Goal: Information Seeking & Learning: Learn about a topic

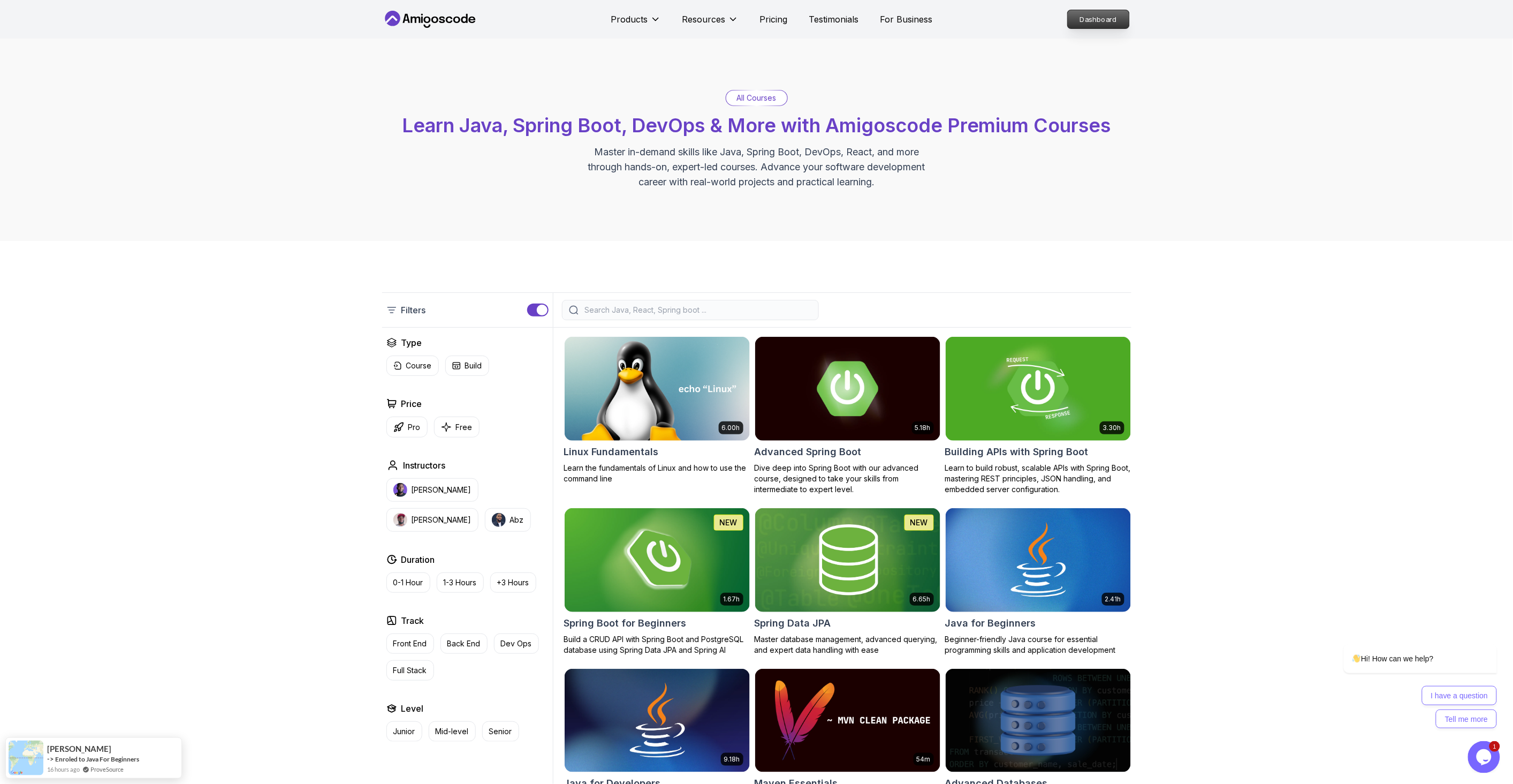
click at [1099, 24] on p "Dashboard" at bounding box center [1099, 19] width 62 height 19
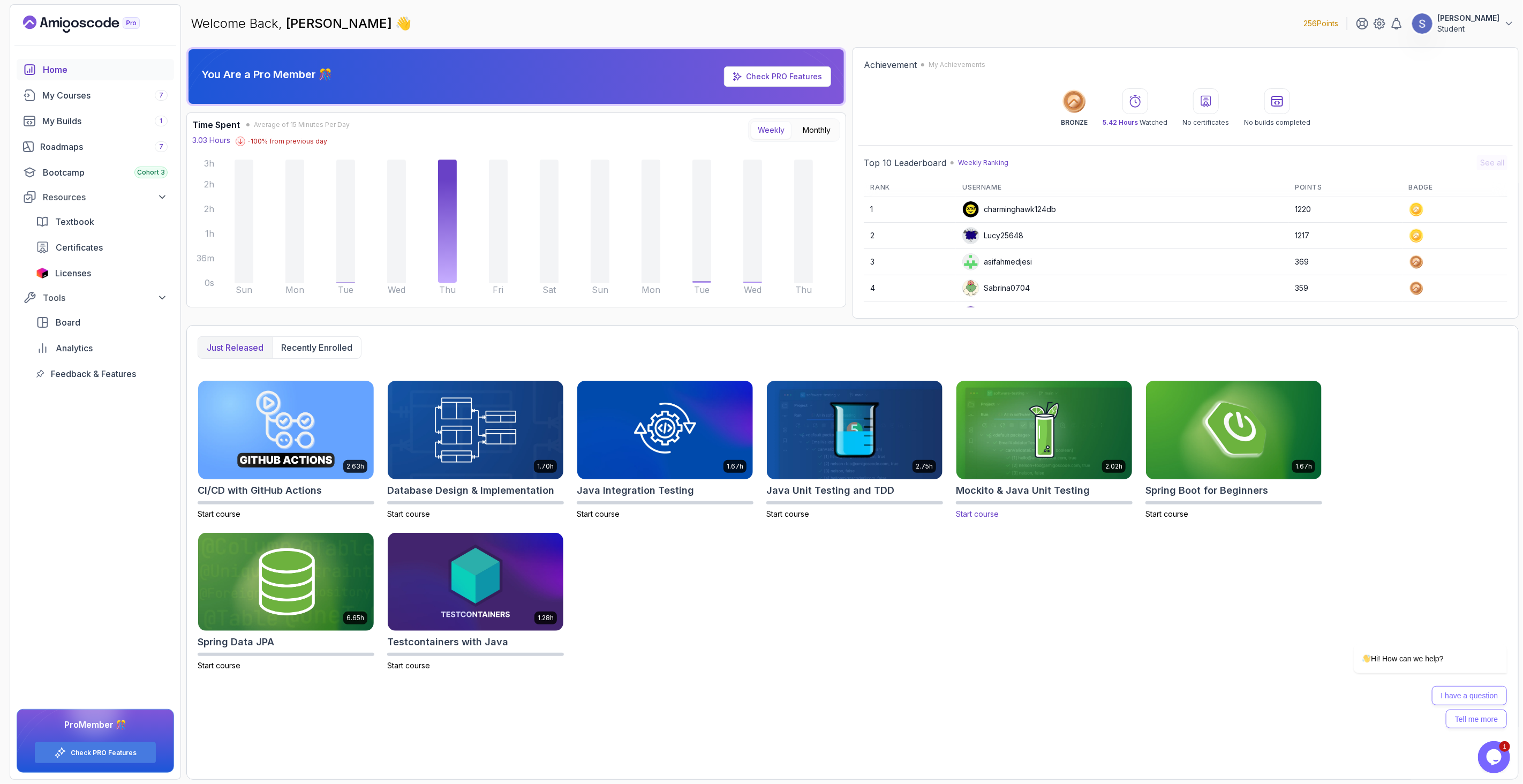
click at [1046, 430] on img at bounding box center [1044, 430] width 184 height 103
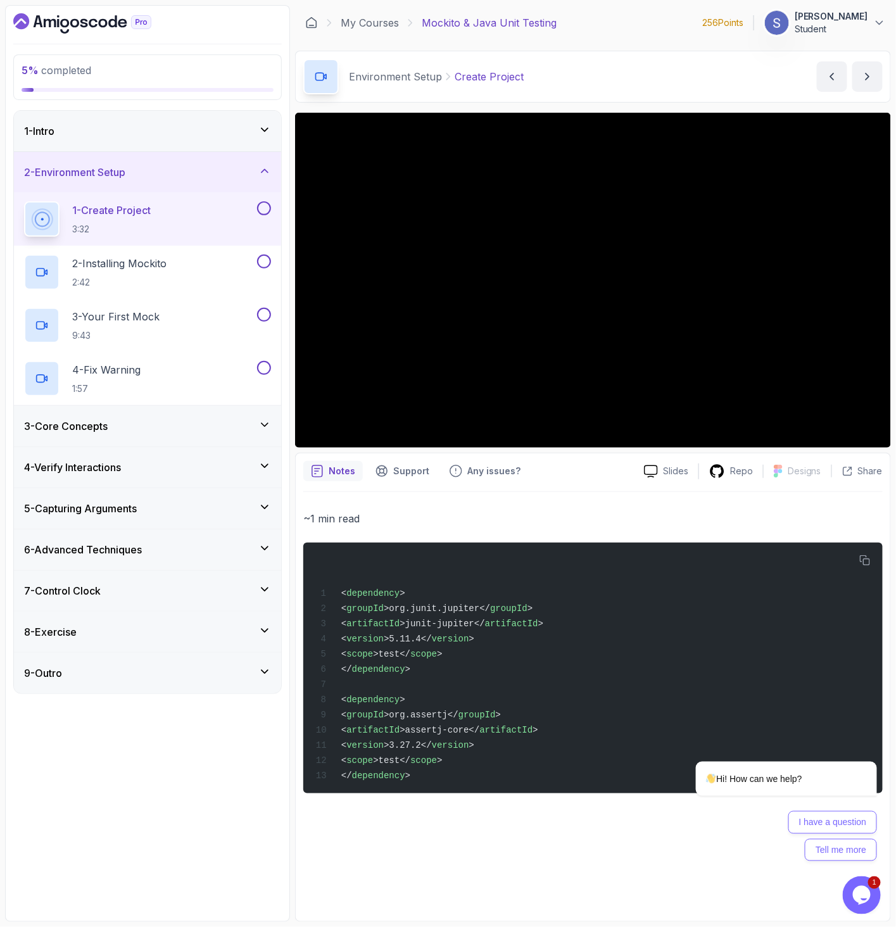
click at [869, 893] on icon "$i18n('chat', 'chat_widget')" at bounding box center [861, 894] width 18 height 19
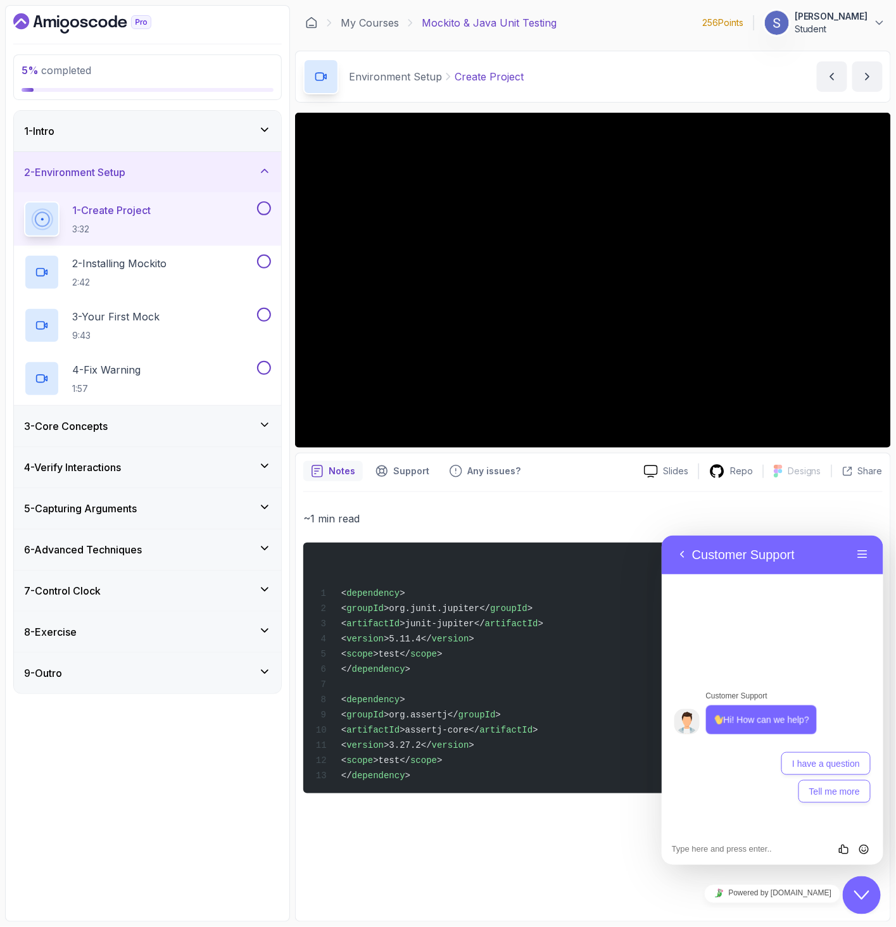
click at [854, 887] on icon "Close Chat This icon closes the chat window." at bounding box center [860, 894] width 15 height 15
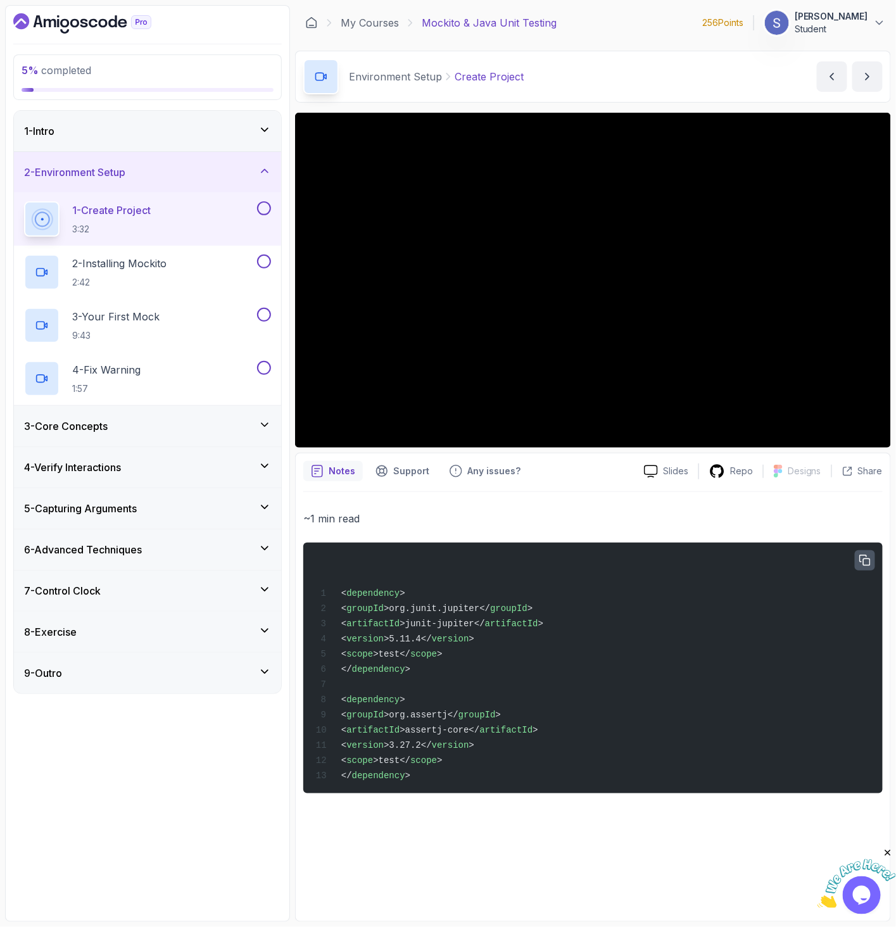
click at [864, 560] on icon "button" at bounding box center [864, 560] width 11 height 11
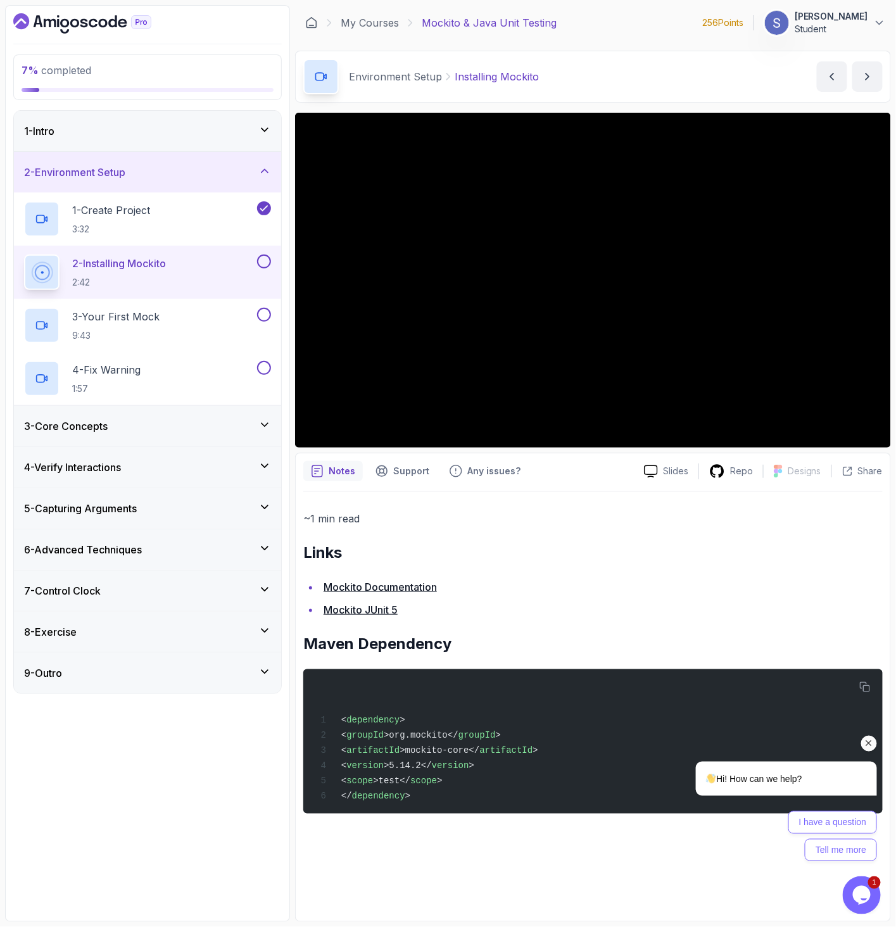
click at [866, 693] on div "Hi! How can we help? I have a question Tell me more" at bounding box center [768, 755] width 228 height 223
click at [867, 688] on div "Hi! How can we help? I have a question Tell me more" at bounding box center [768, 755] width 228 height 223
click at [861, 687] on div "Hi! How can we help? I have a question Tell me more" at bounding box center [768, 755] width 228 height 223
drag, startPoint x: 864, startPoint y: 689, endPoint x: 1545, endPoint y: 1331, distance: 936.2
click at [864, 689] on div "Hi! How can we help? I have a question Tell me more" at bounding box center [768, 755] width 228 height 223
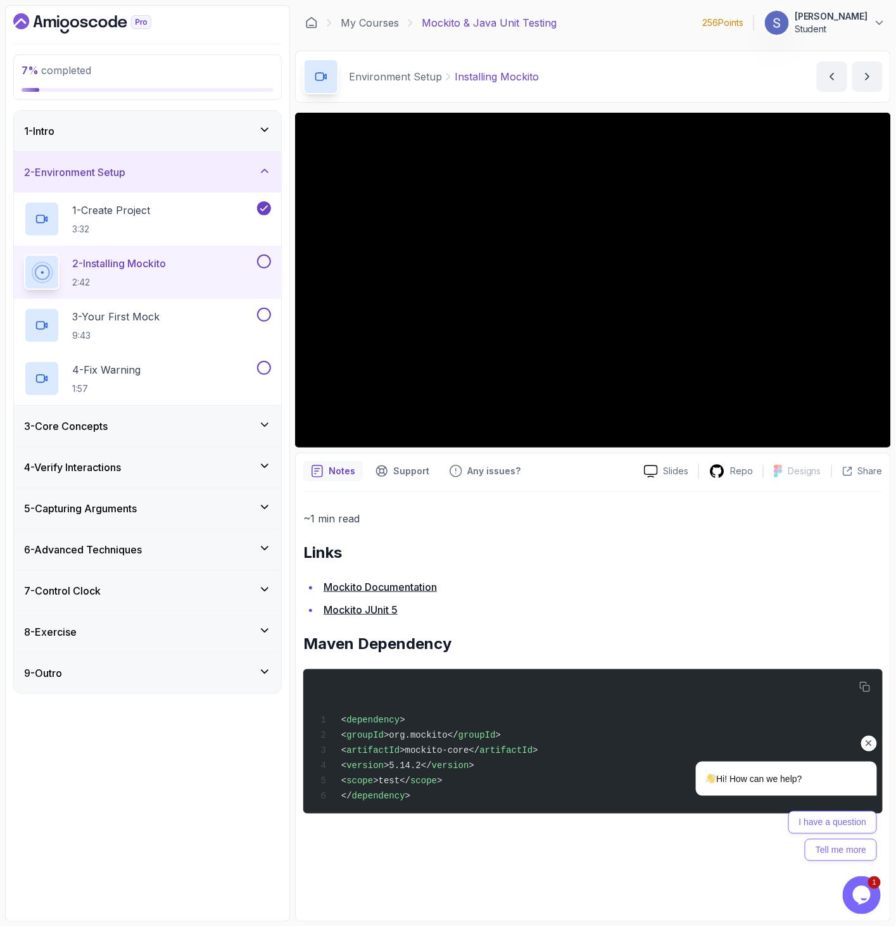
click at [863, 685] on div "Hi! How can we help? I have a question Tell me more" at bounding box center [768, 755] width 228 height 223
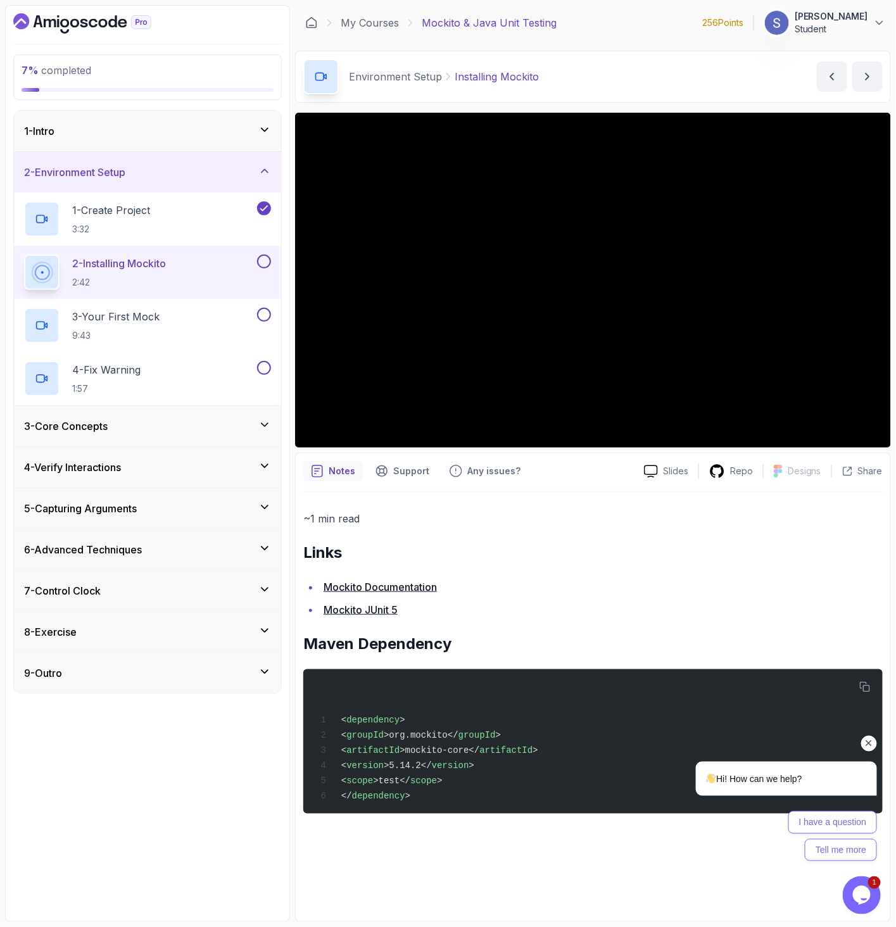
click at [863, 685] on div "Hi! How can we help? I have a question Tell me more" at bounding box center [768, 755] width 228 height 223
click at [865, 748] on div "Chat attention grabber" at bounding box center [868, 743] width 16 height 16
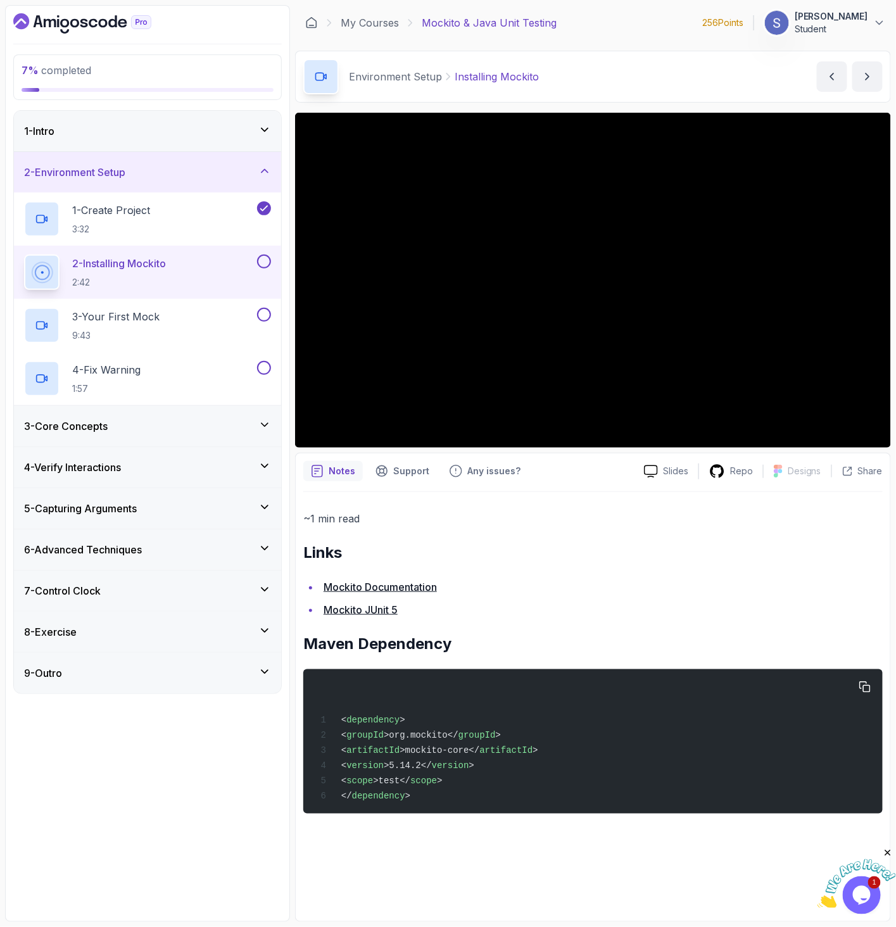
click at [433, 790] on div "< dependency > < groupId >org.mockito</ groupId > < artifactId >mockito-core</ …" at bounding box center [592, 741] width 559 height 129
click at [862, 689] on icon "button" at bounding box center [864, 687] width 11 height 11
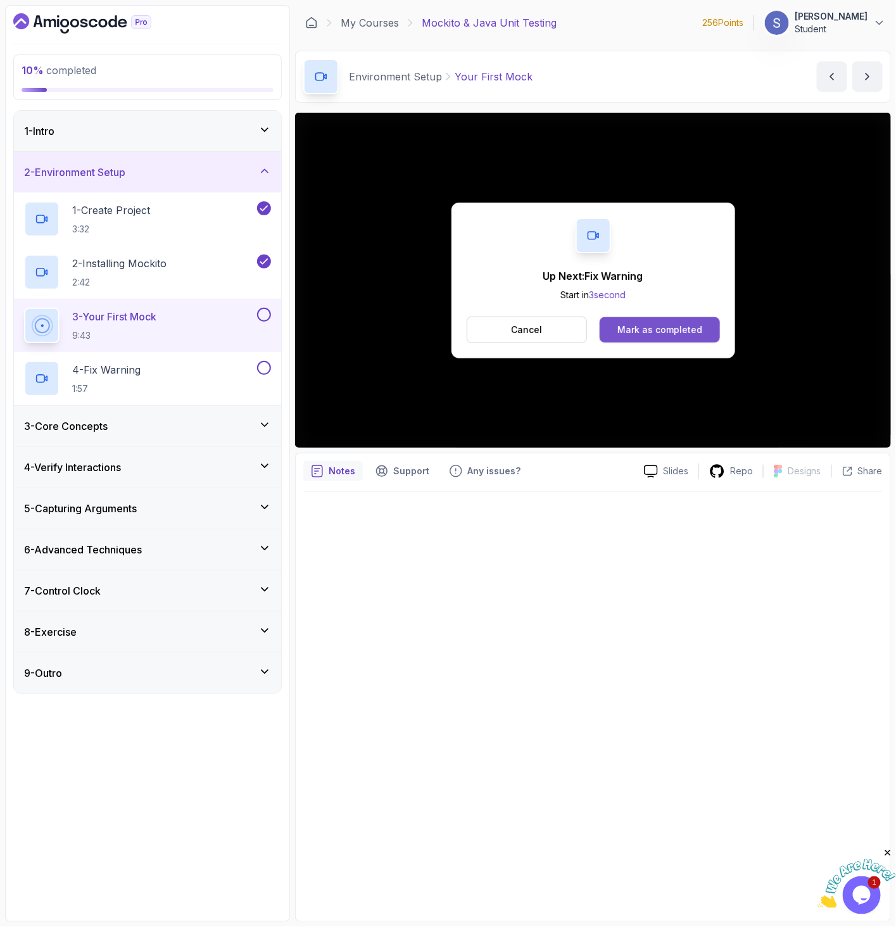
click at [698, 325] on div "Mark as completed" at bounding box center [659, 329] width 85 height 13
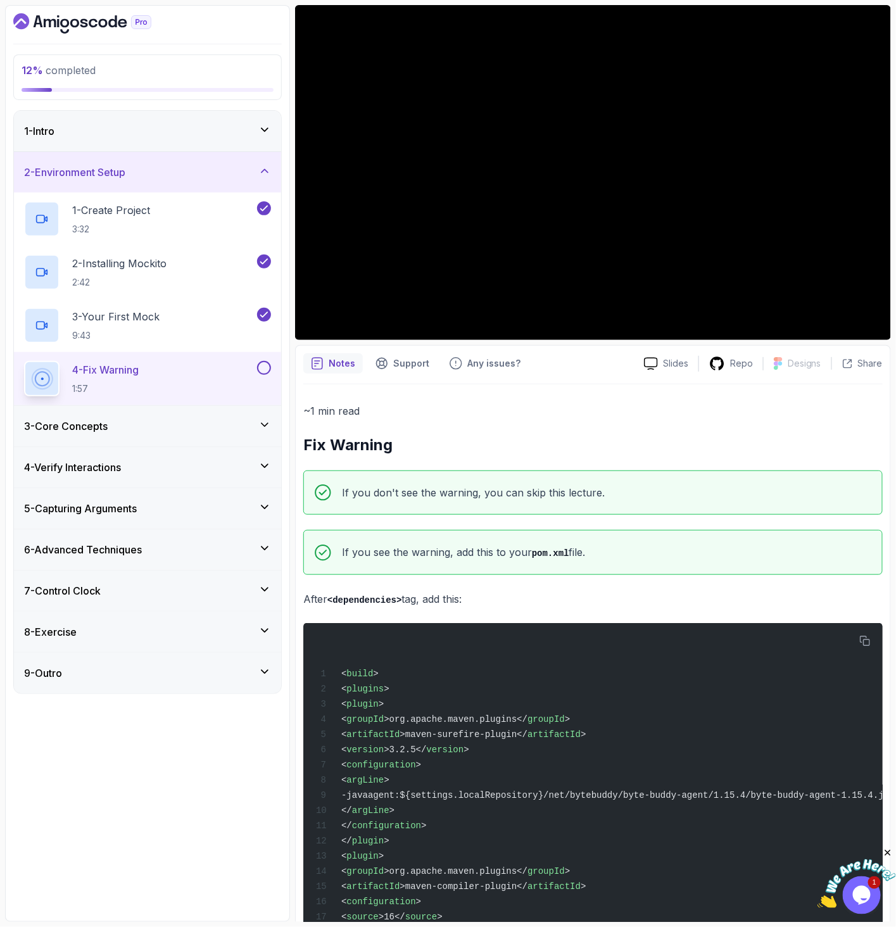
scroll to position [232, 0]
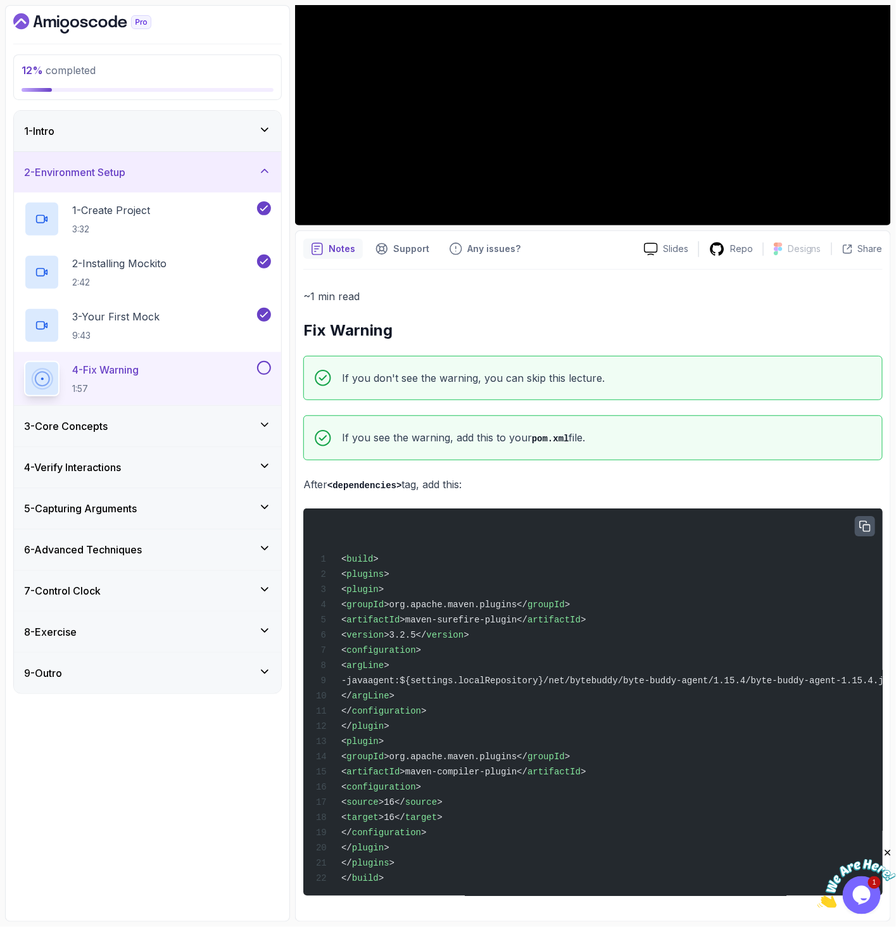
click at [869, 521] on icon "button" at bounding box center [864, 526] width 11 height 11
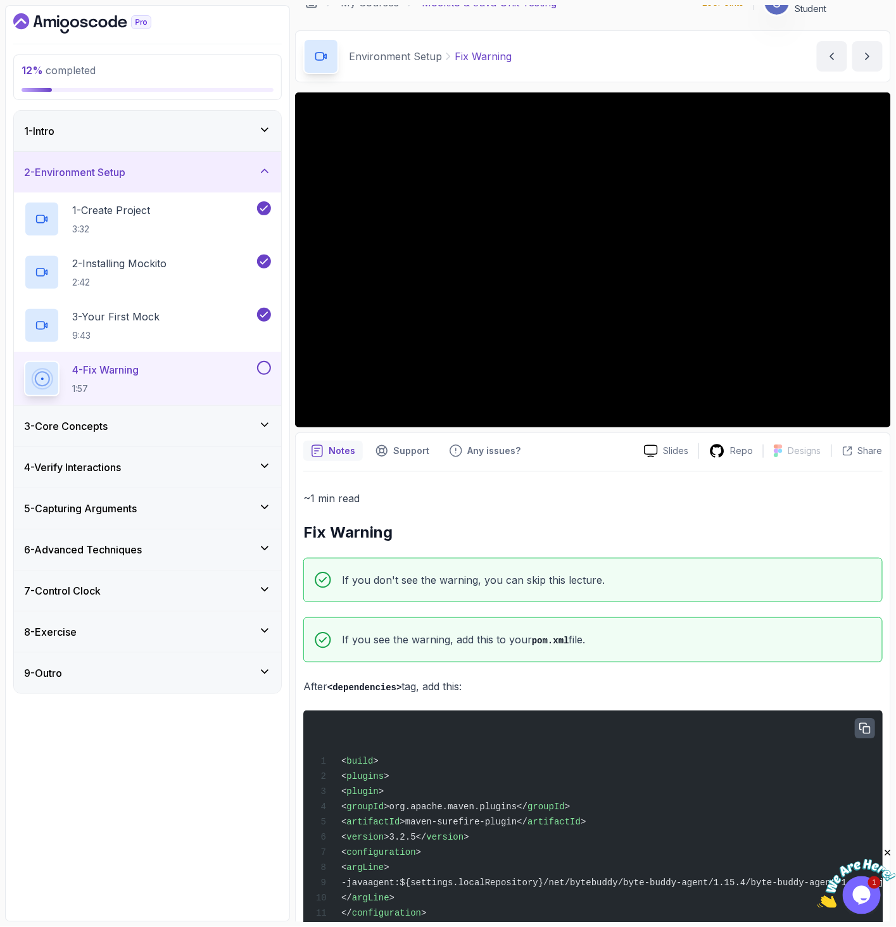
scroll to position [0, 0]
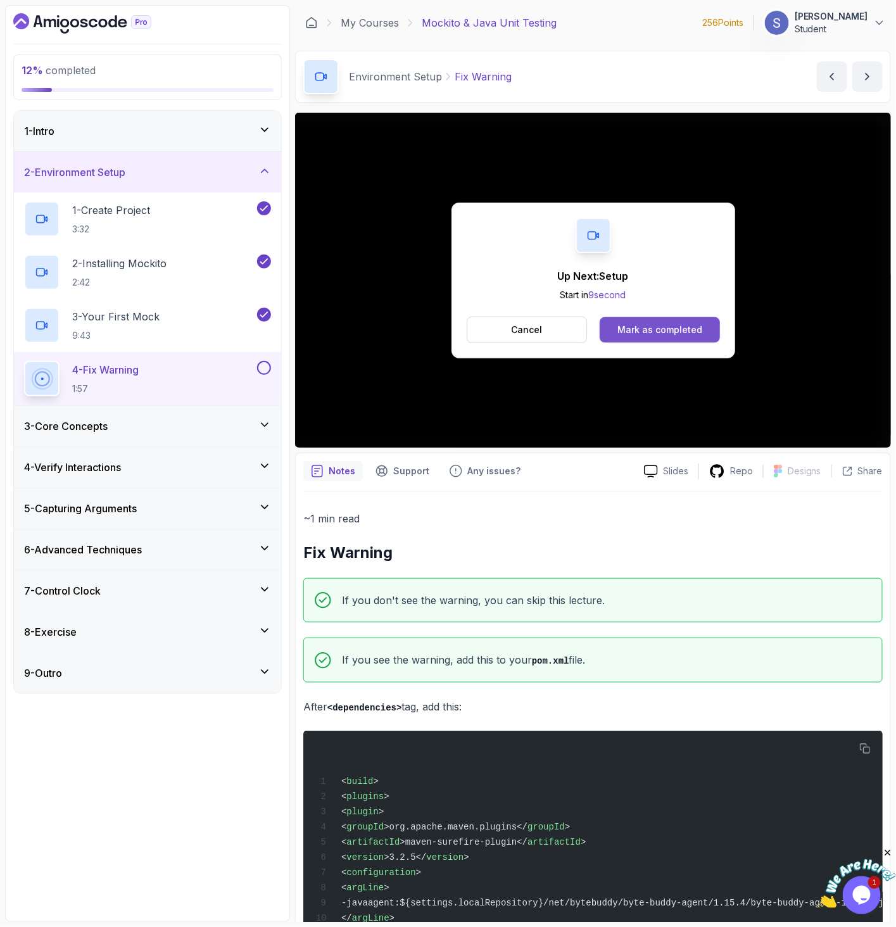
click at [671, 330] on div "Mark as completed" at bounding box center [659, 329] width 85 height 13
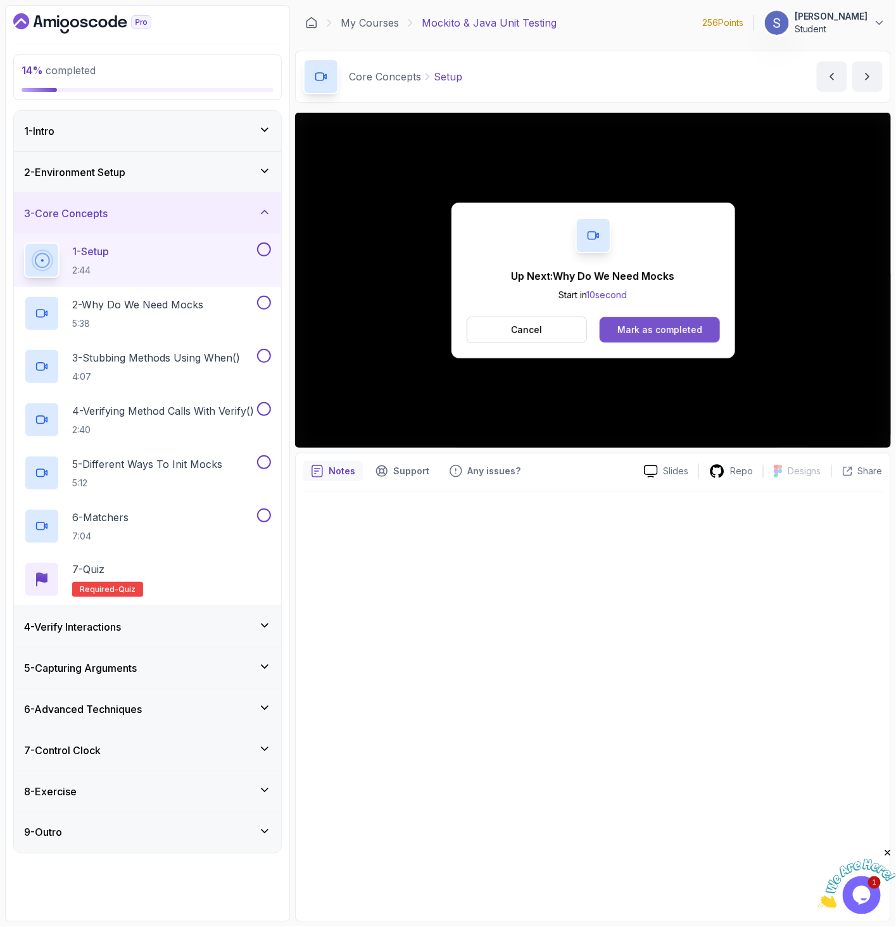
click at [640, 336] on button "Mark as completed" at bounding box center [659, 329] width 120 height 25
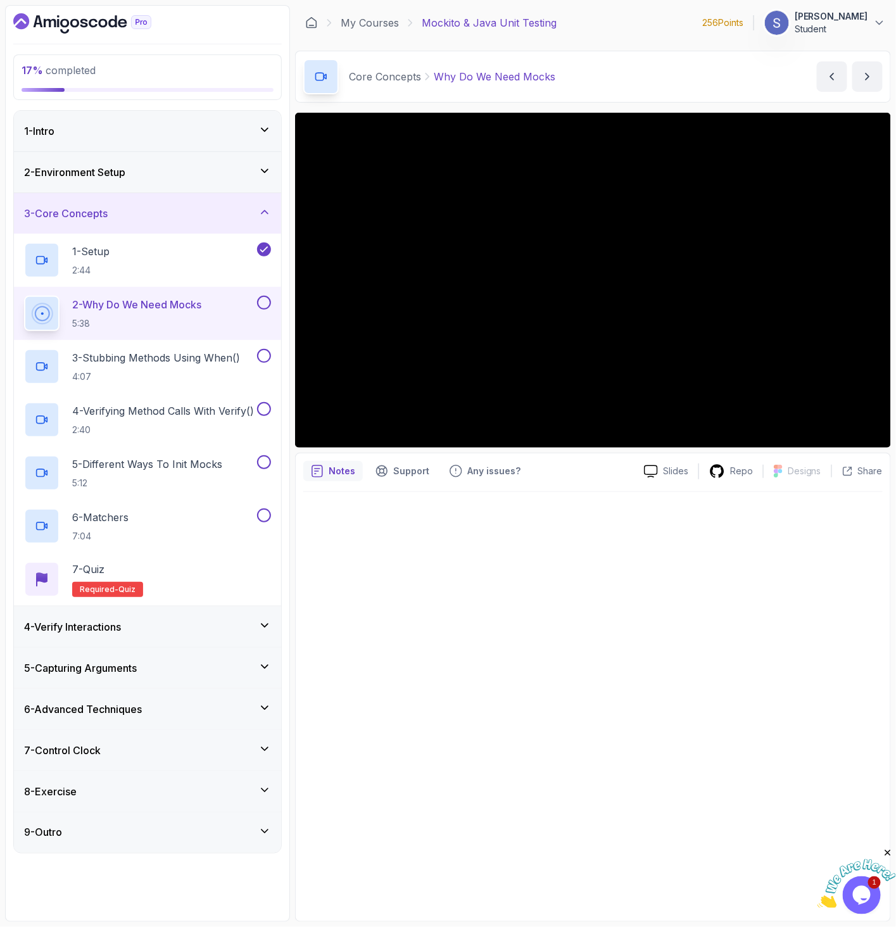
click at [835, 28] on p "Student" at bounding box center [830, 29] width 73 height 13
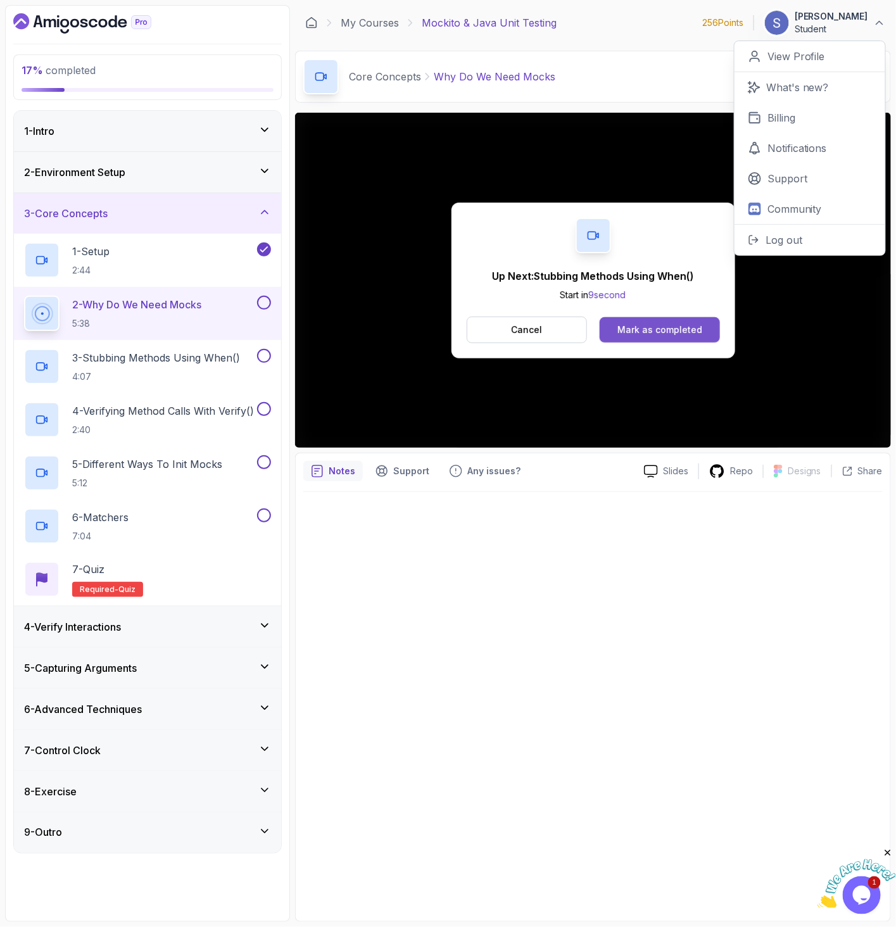
click at [629, 323] on div "Mark as completed" at bounding box center [659, 329] width 85 height 13
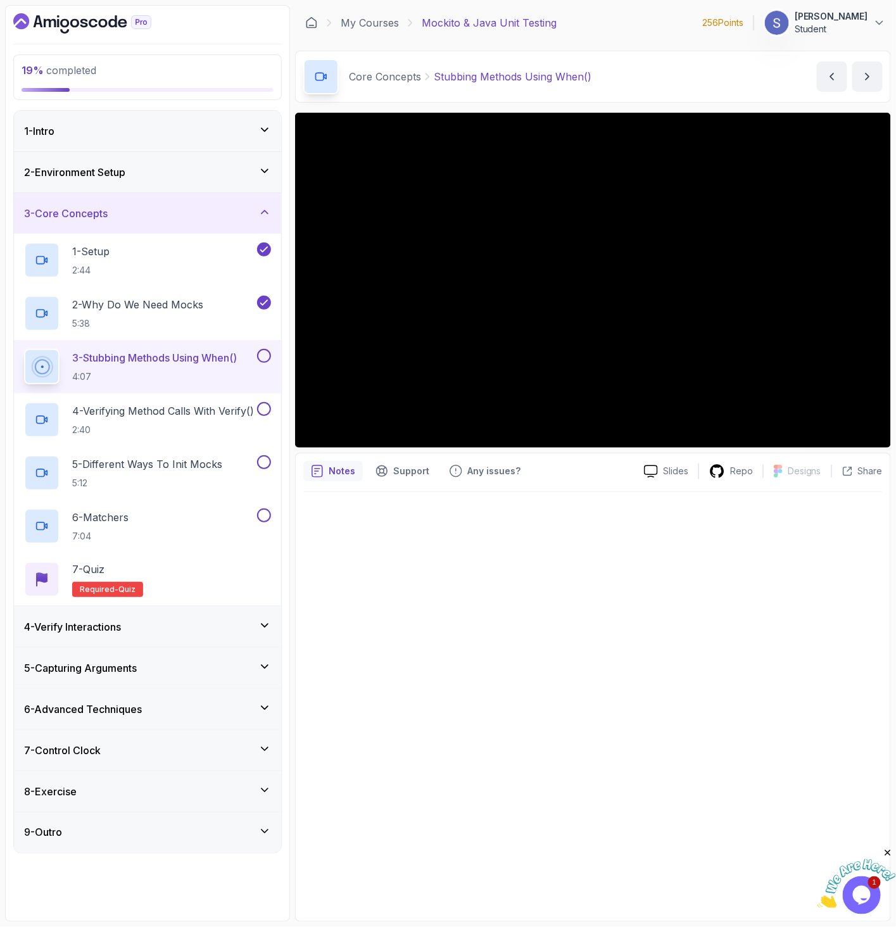
click at [194, 378] on p "4:07" at bounding box center [154, 376] width 165 height 13
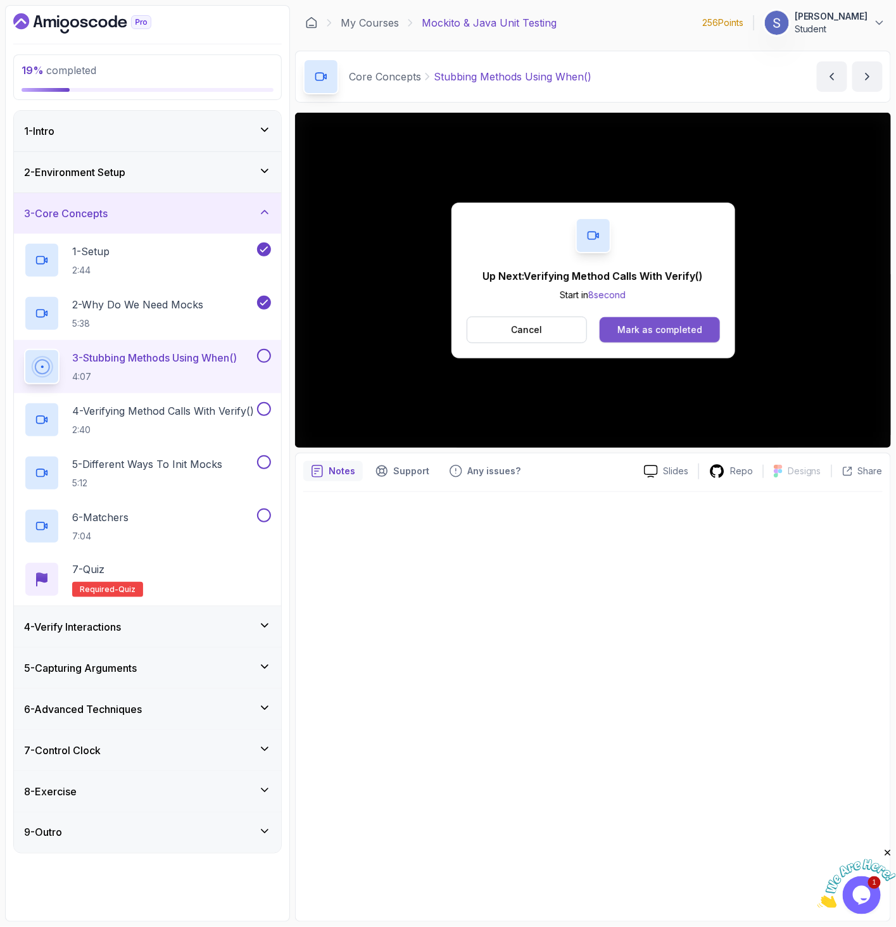
click at [681, 331] on div "Mark as completed" at bounding box center [659, 329] width 85 height 13
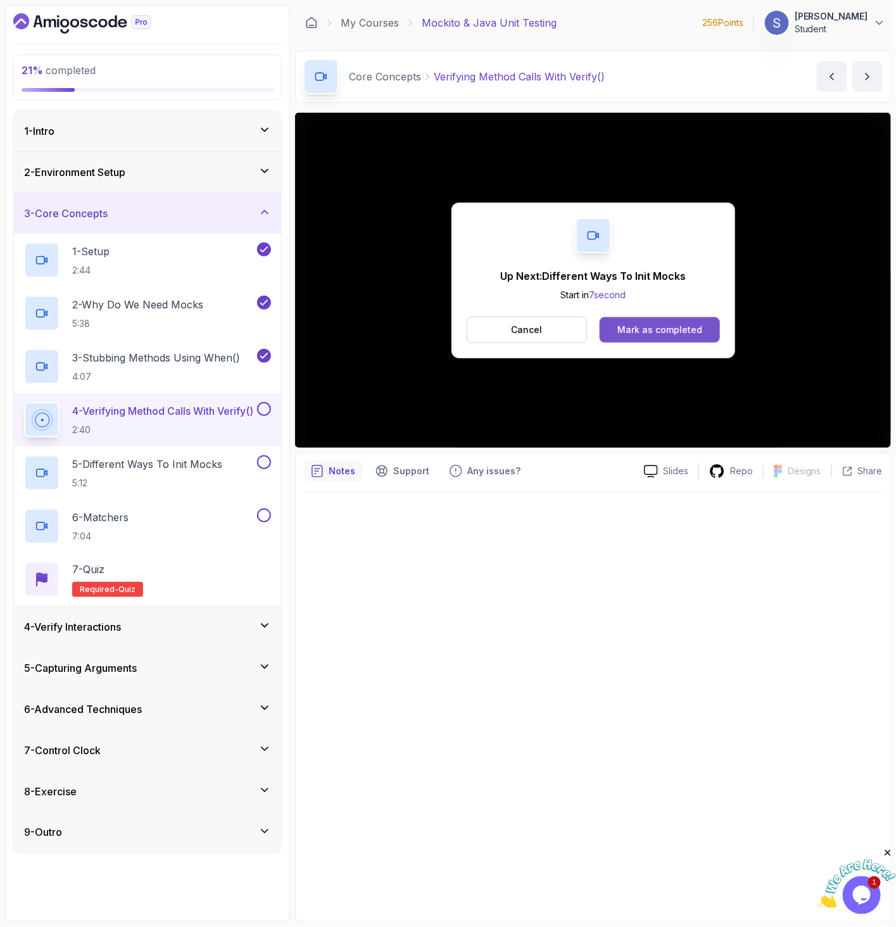
click at [670, 329] on div "Mark as completed" at bounding box center [659, 329] width 85 height 13
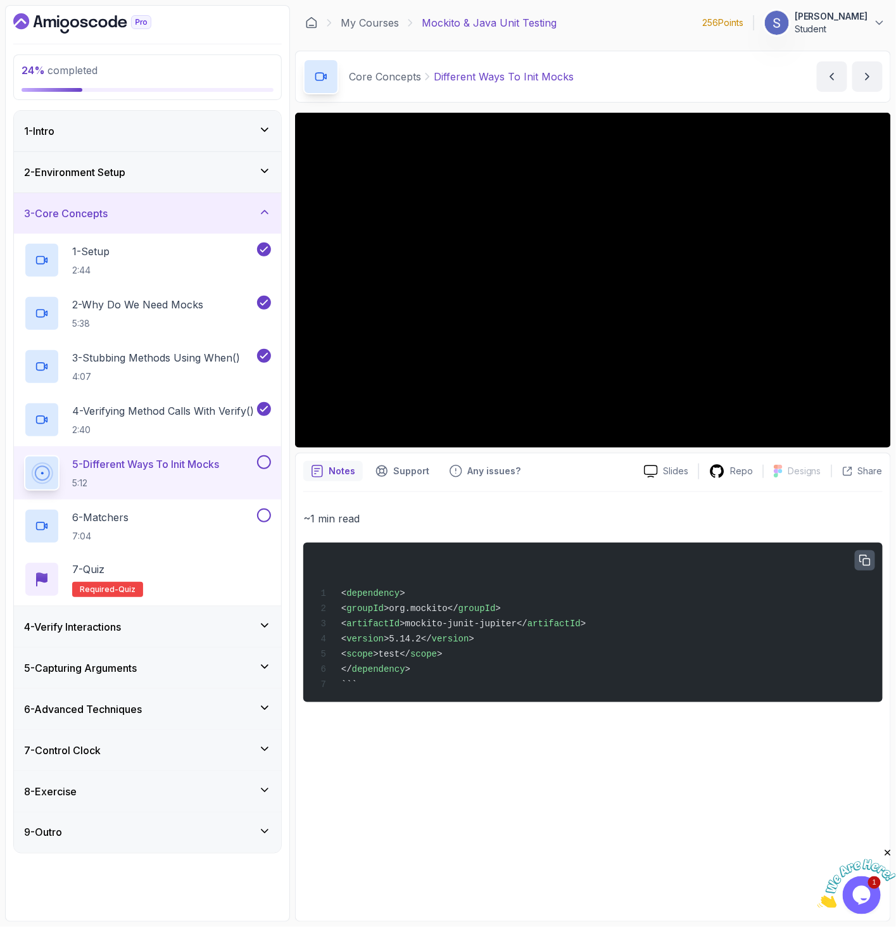
click at [860, 560] on icon "button" at bounding box center [864, 560] width 11 height 11
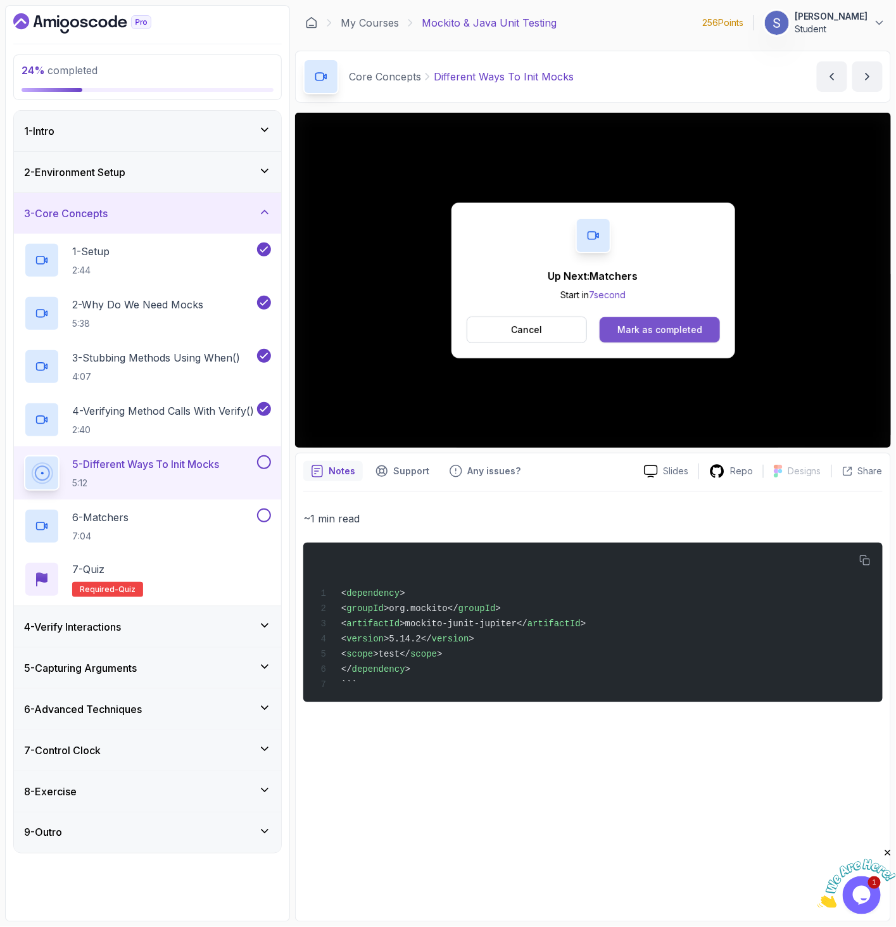
click at [648, 328] on div "Mark as completed" at bounding box center [659, 329] width 85 height 13
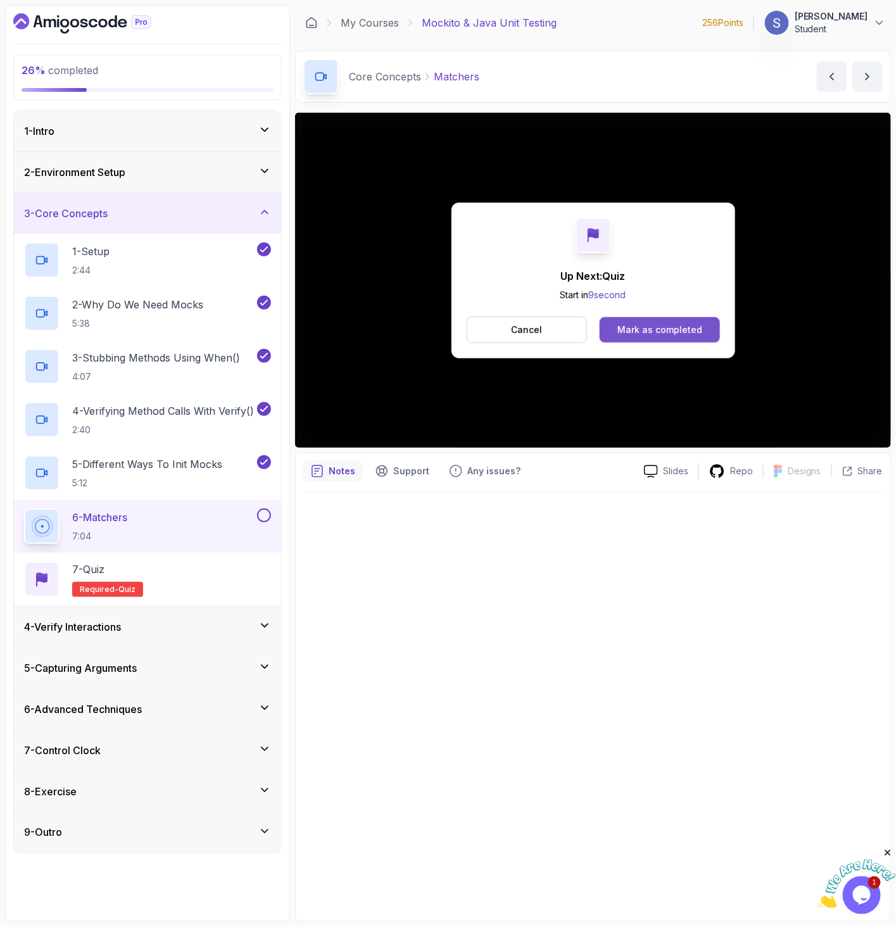
click at [643, 322] on button "Mark as completed" at bounding box center [659, 329] width 120 height 25
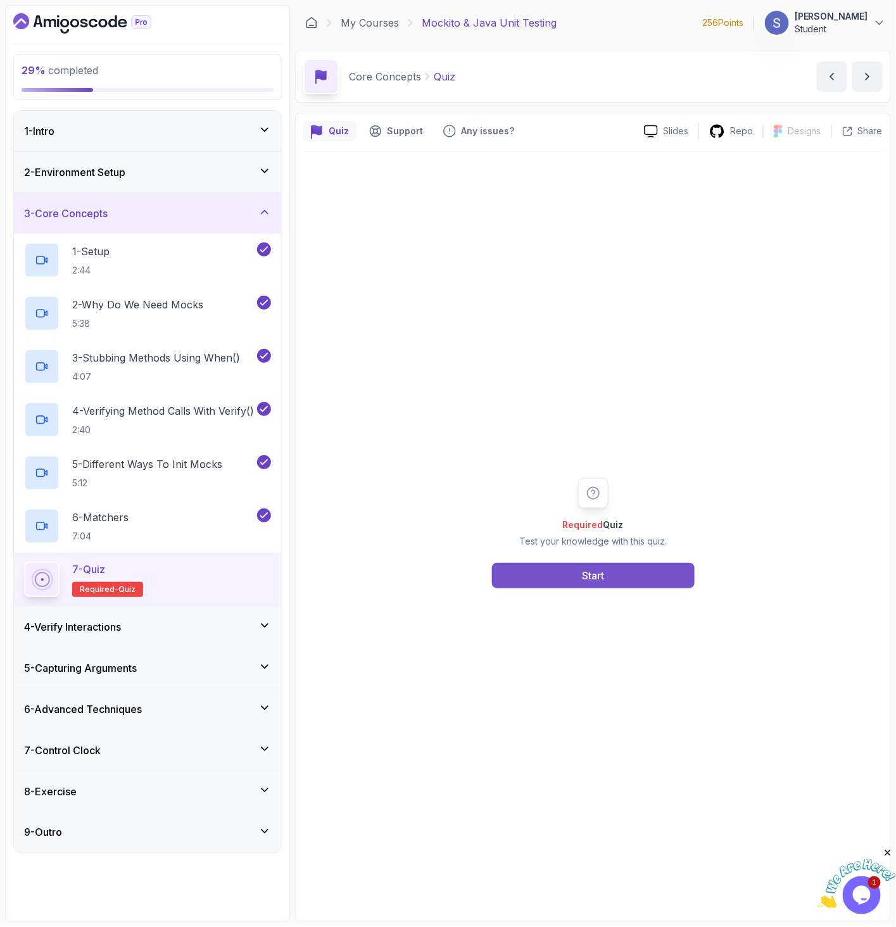
click at [637, 583] on button "Start" at bounding box center [593, 575] width 203 height 25
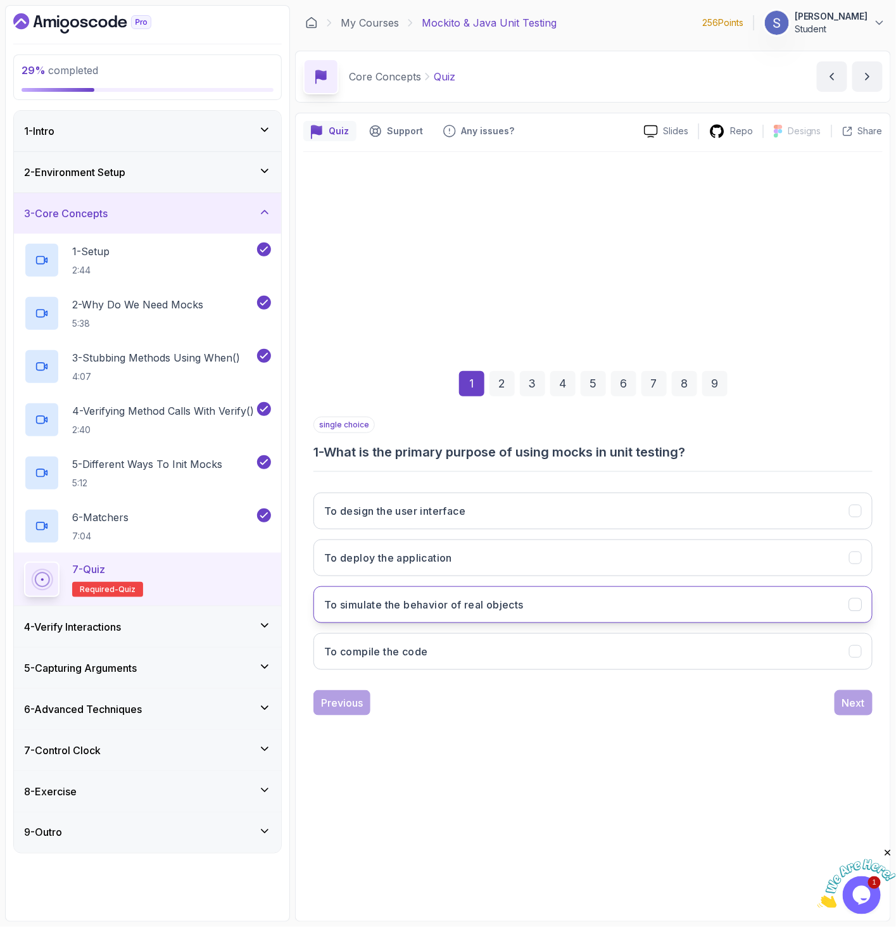
click at [525, 608] on button "To simulate the behavior of real objects" at bounding box center [592, 604] width 559 height 37
click at [867, 689] on div "single choice 1 - What is the primary purpose of using mocks in unit testing? T…" at bounding box center [592, 565] width 559 height 299
click at [864, 695] on div "Next" at bounding box center [853, 702] width 23 height 15
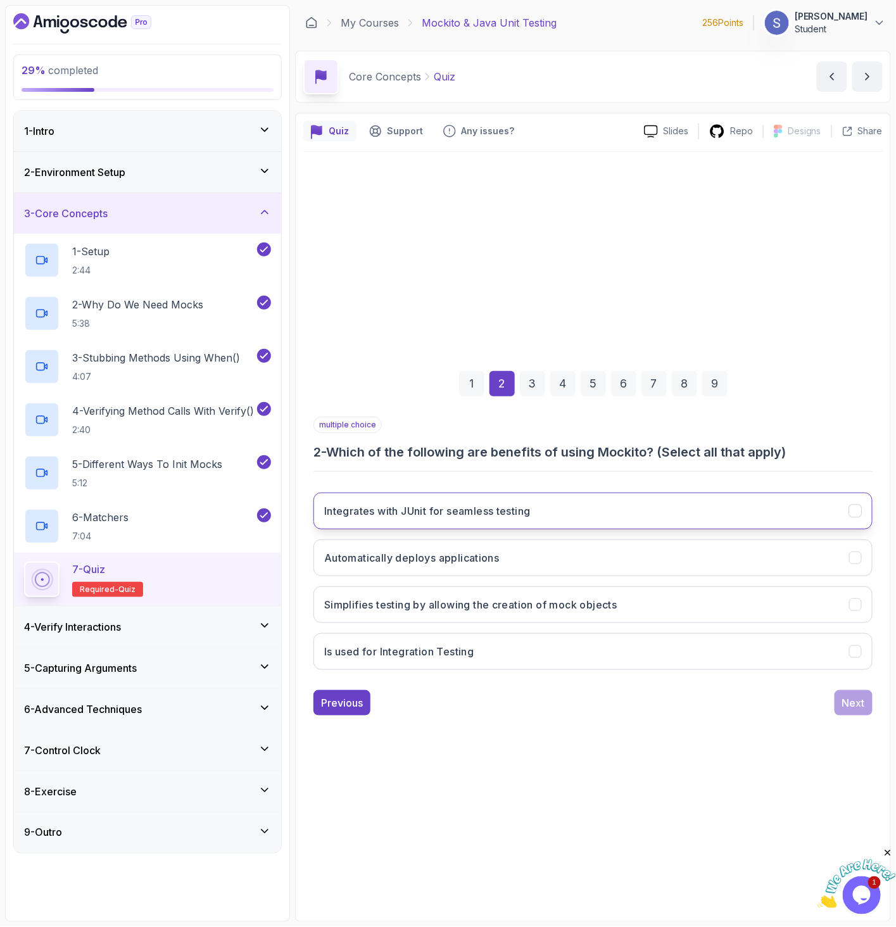
click at [553, 504] on button "Integrates with JUnit for seamless testing" at bounding box center [592, 510] width 559 height 37
click at [596, 608] on h3 "Simplifies testing by allowing the creation of mock objects" at bounding box center [470, 604] width 293 height 15
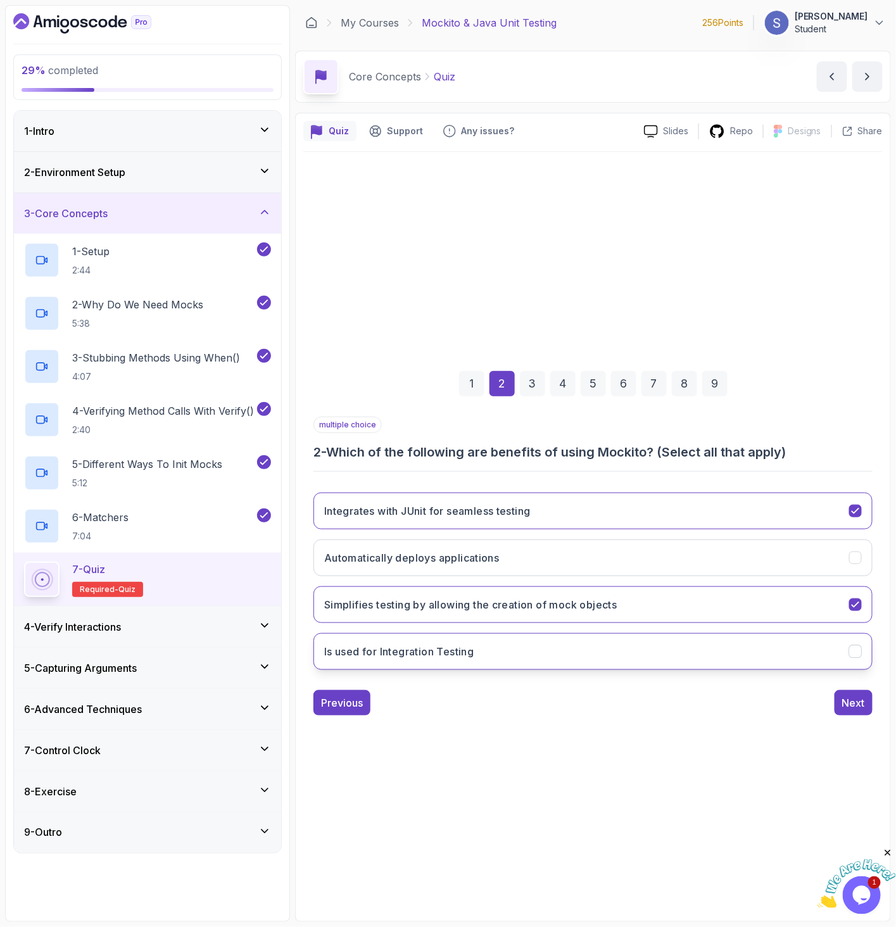
click at [637, 639] on button "Is used for Integration Testing" at bounding box center [592, 651] width 559 height 37
click at [654, 638] on button "Is used for Integration Testing" at bounding box center [592, 651] width 559 height 37
click at [861, 706] on div "Next" at bounding box center [853, 702] width 23 height 15
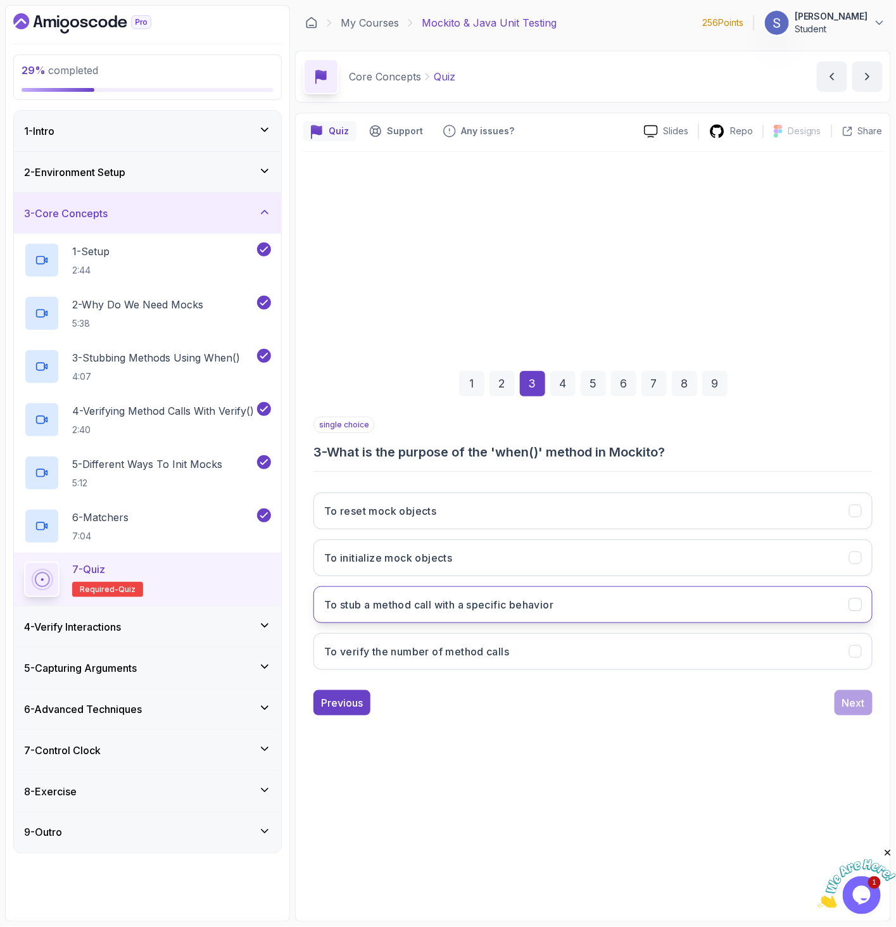
click at [478, 600] on h3 "To stub a method call with a specific behavior" at bounding box center [438, 604] width 229 height 15
click at [848, 706] on div "Next" at bounding box center [853, 702] width 23 height 15
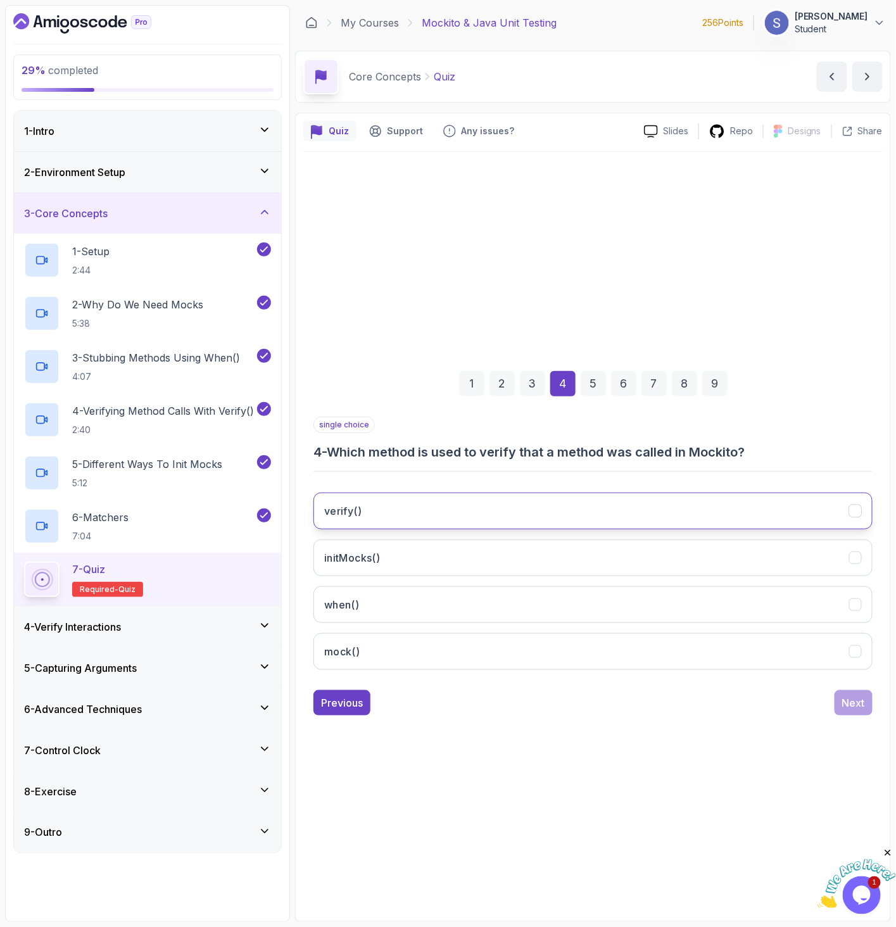
click at [473, 514] on button "verify()" at bounding box center [592, 510] width 559 height 37
click at [860, 699] on div "Next" at bounding box center [853, 702] width 23 height 15
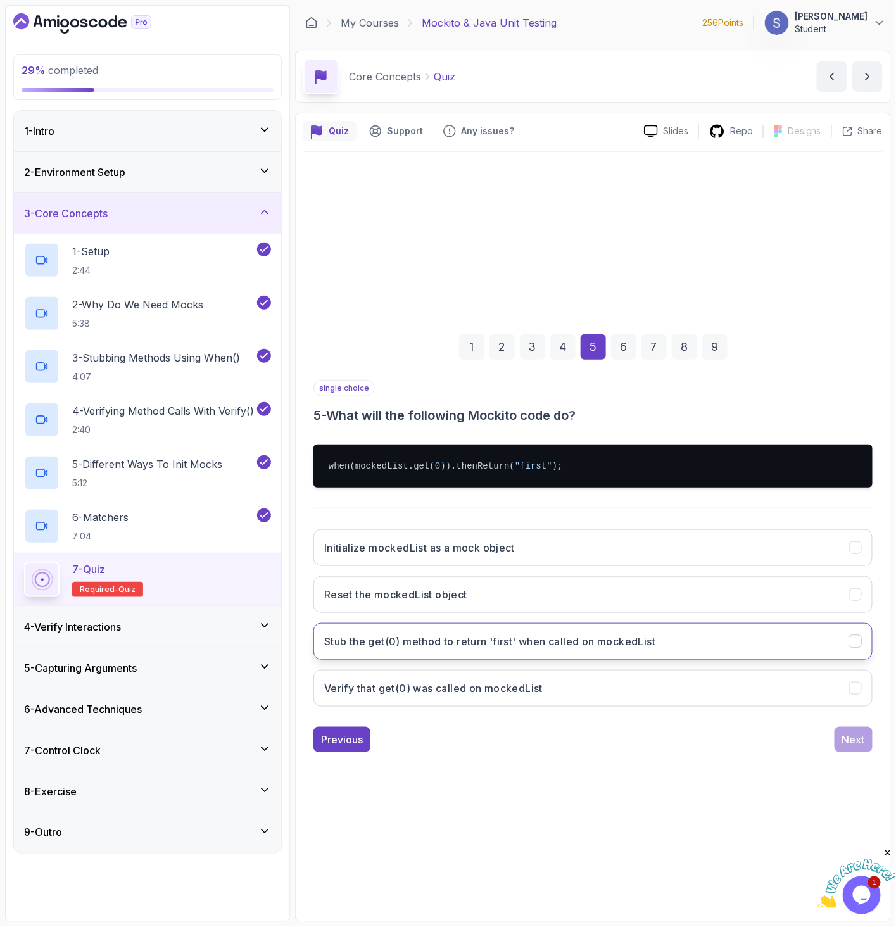
click at [532, 642] on h3 "Stub the get(0) method to return 'first' when called on mockedList" at bounding box center [489, 641] width 331 height 15
click at [843, 746] on div "Next" at bounding box center [853, 739] width 23 height 15
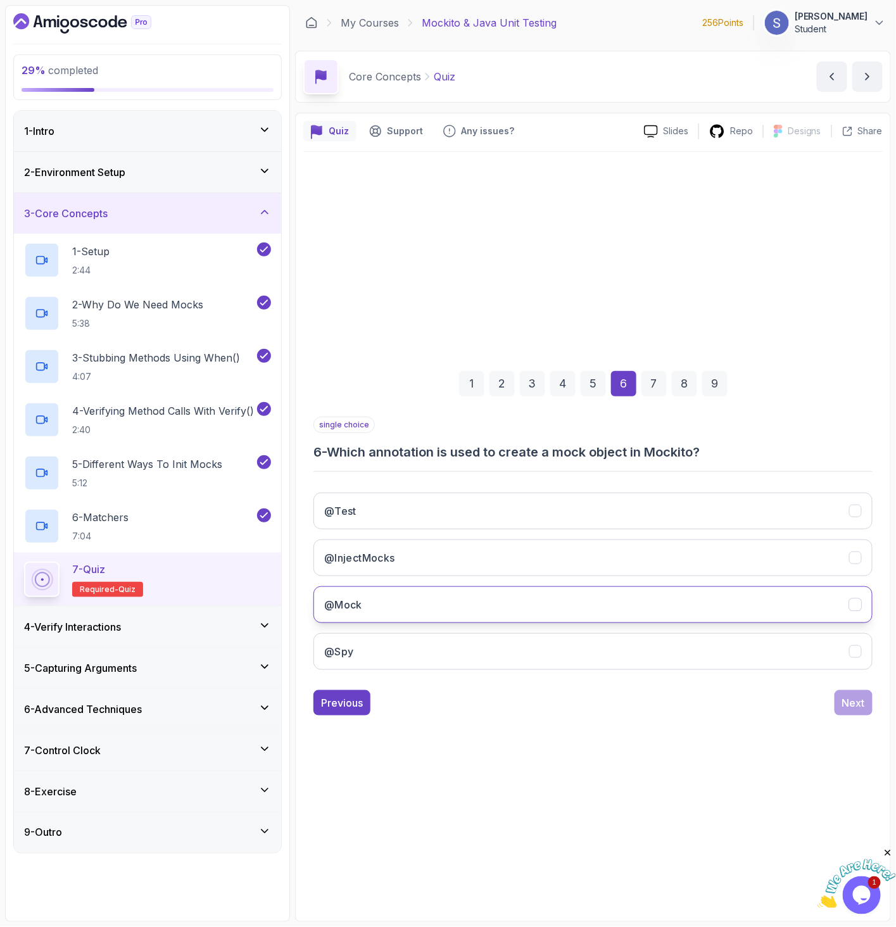
click at [530, 605] on button "@Mock" at bounding box center [592, 604] width 559 height 37
click at [857, 698] on div "Next" at bounding box center [853, 702] width 23 height 15
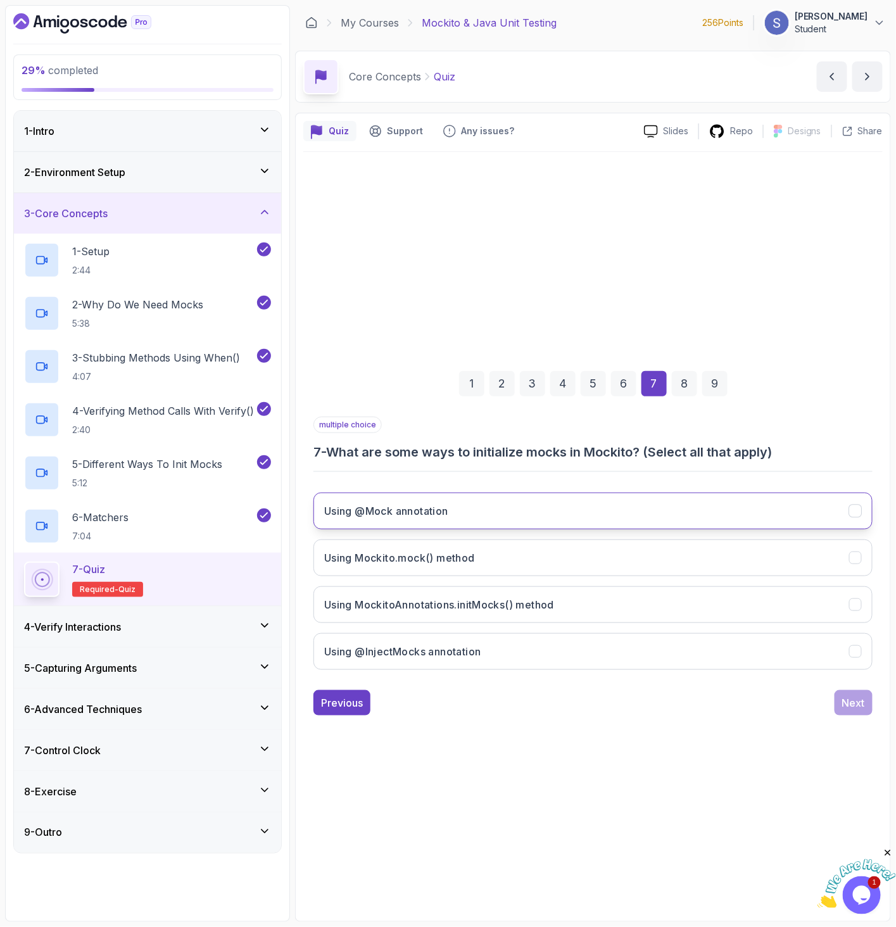
click at [448, 508] on h3 "Using @Mock annotation" at bounding box center [386, 510] width 124 height 15
click at [465, 556] on h3 "Using Mockito.mock() method" at bounding box center [399, 557] width 151 height 15
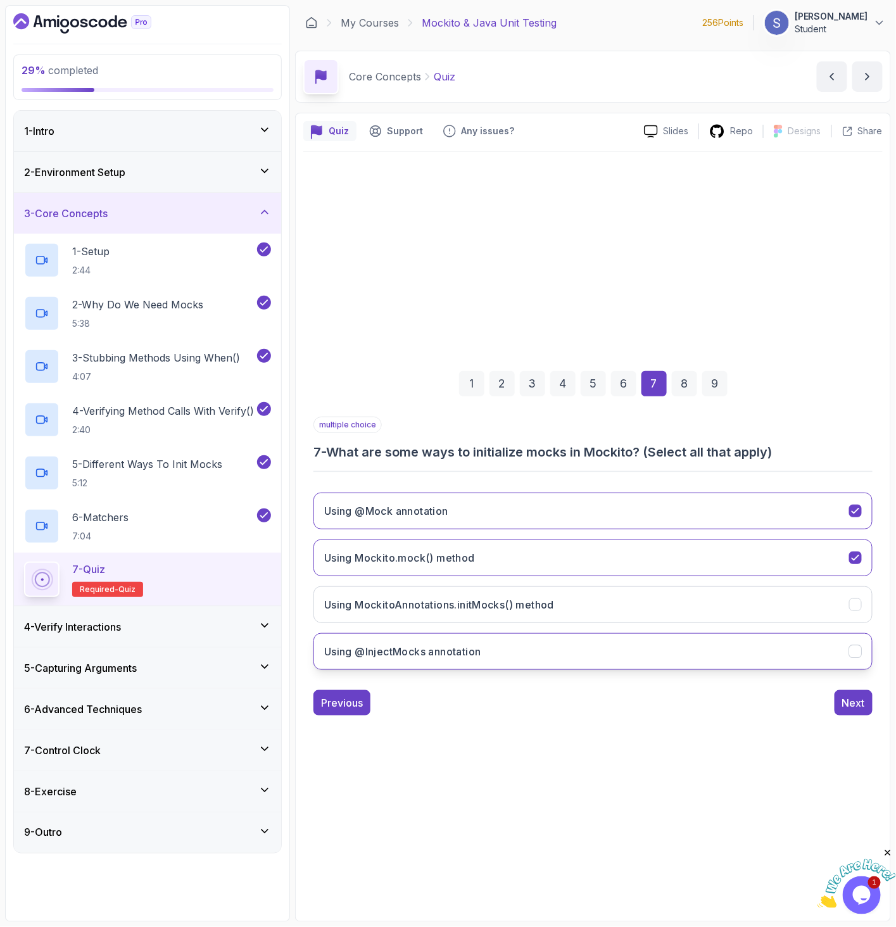
click at [811, 660] on button "Using @InjectMocks annotation" at bounding box center [592, 651] width 559 height 37
click at [853, 694] on button "Next" at bounding box center [853, 702] width 38 height 25
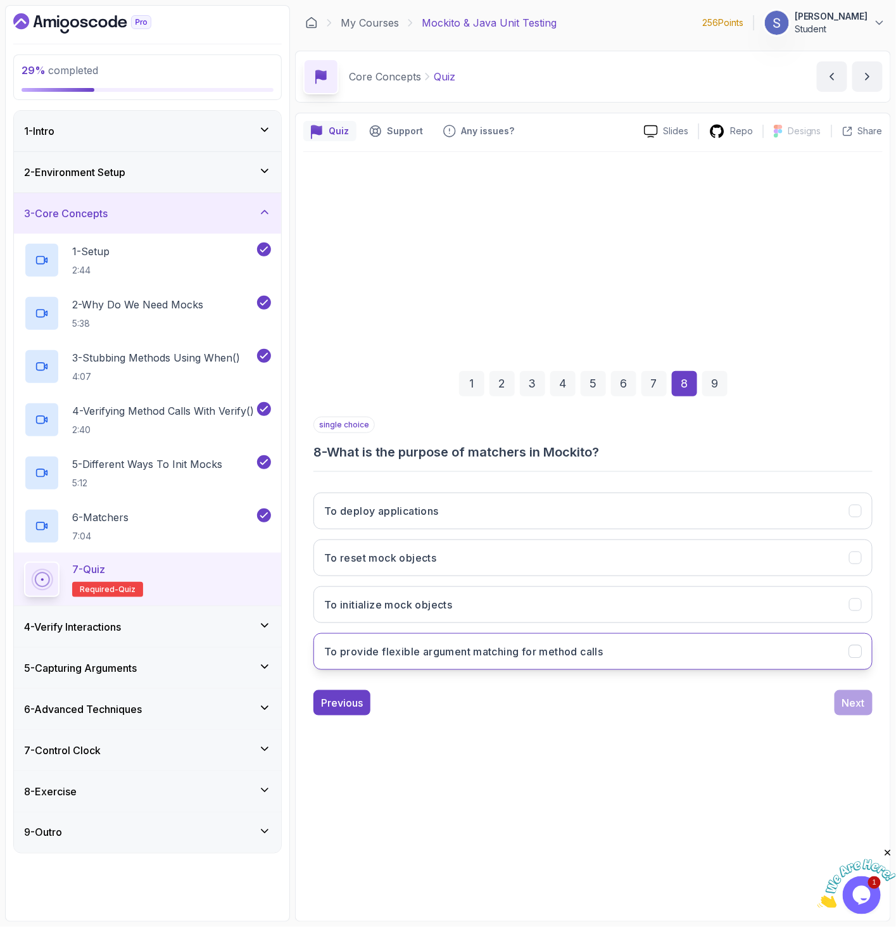
click at [563, 656] on h3 "To provide flexible argument matching for method calls" at bounding box center [463, 651] width 279 height 15
click at [854, 713] on button "Next" at bounding box center [853, 702] width 38 height 25
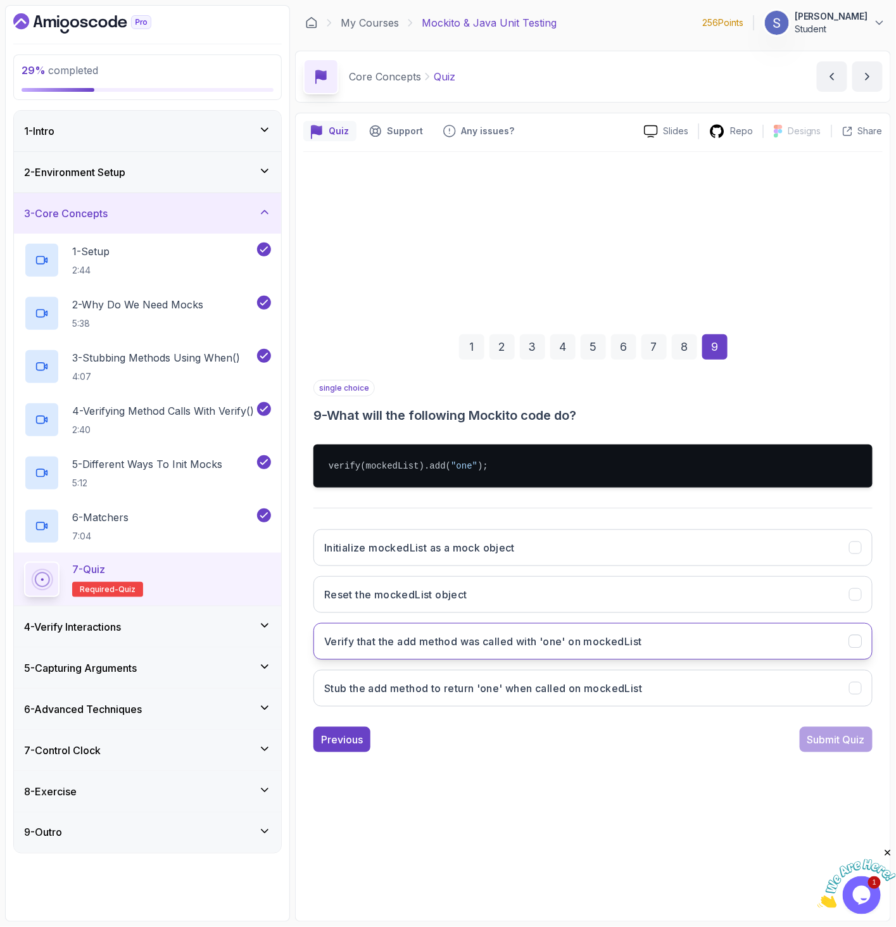
click at [467, 648] on h3 "Verify that the add method was called with 'one' on mockedList" at bounding box center [483, 641] width 318 height 15
click at [830, 739] on div "Submit Quiz" at bounding box center [836, 739] width 58 height 15
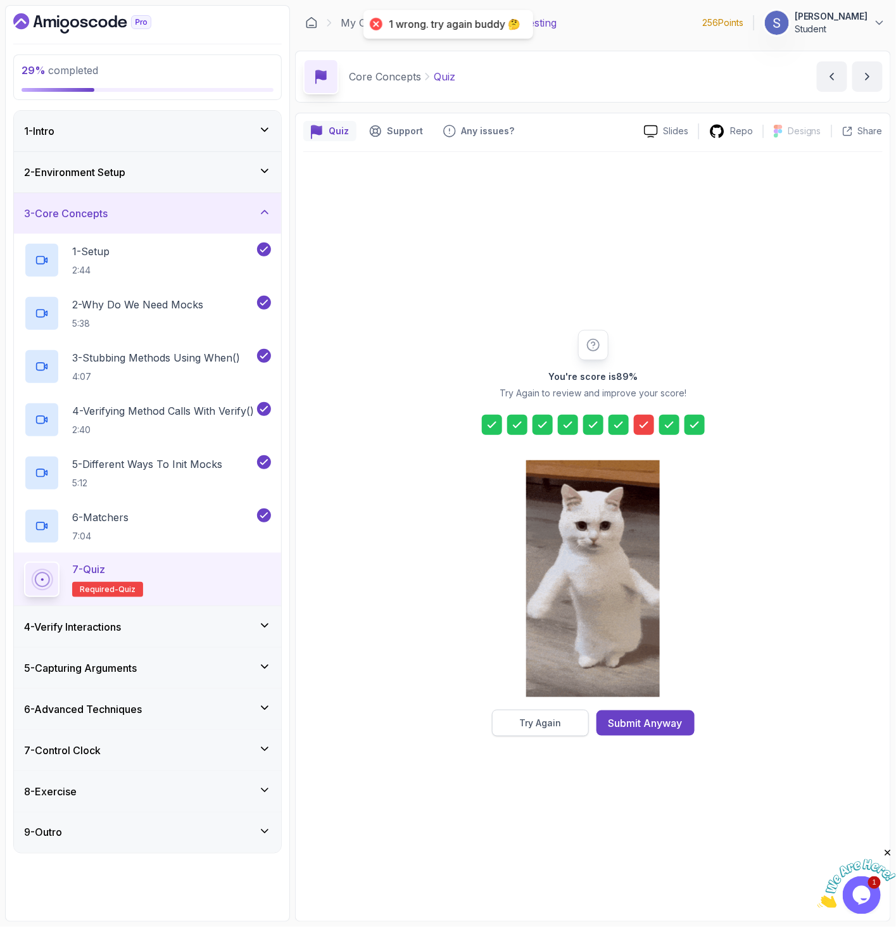
click at [515, 716] on button "Try Again" at bounding box center [540, 723] width 97 height 27
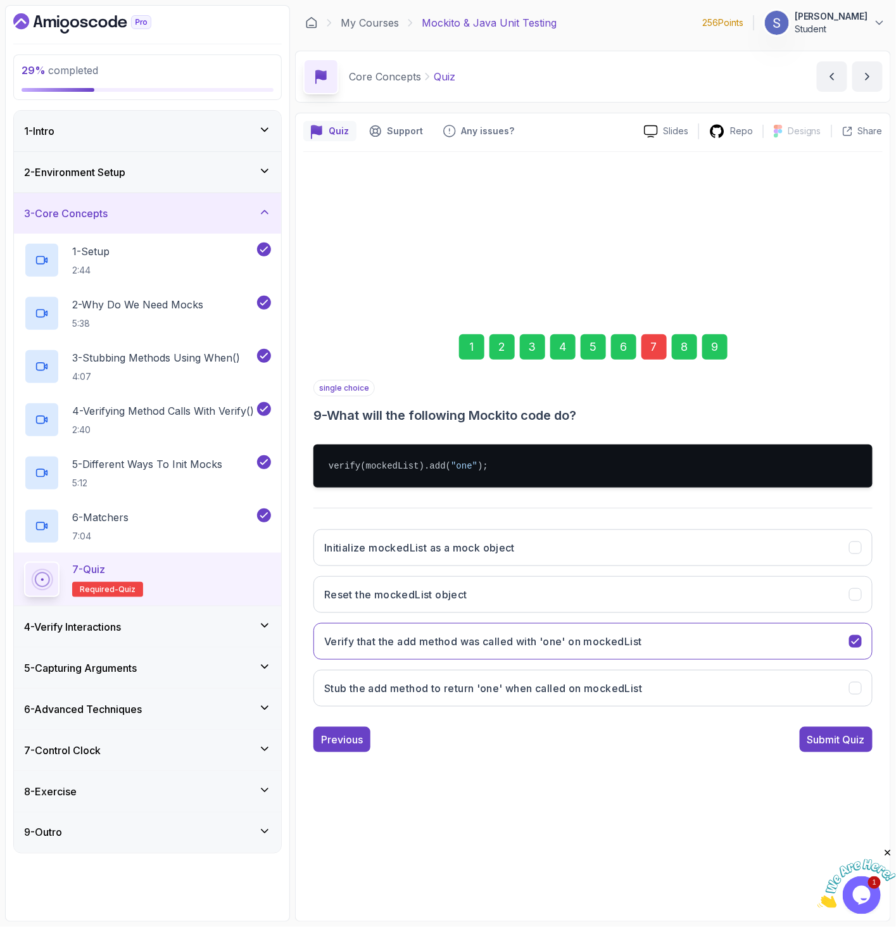
click at [654, 346] on div "7" at bounding box center [653, 346] width 25 height 25
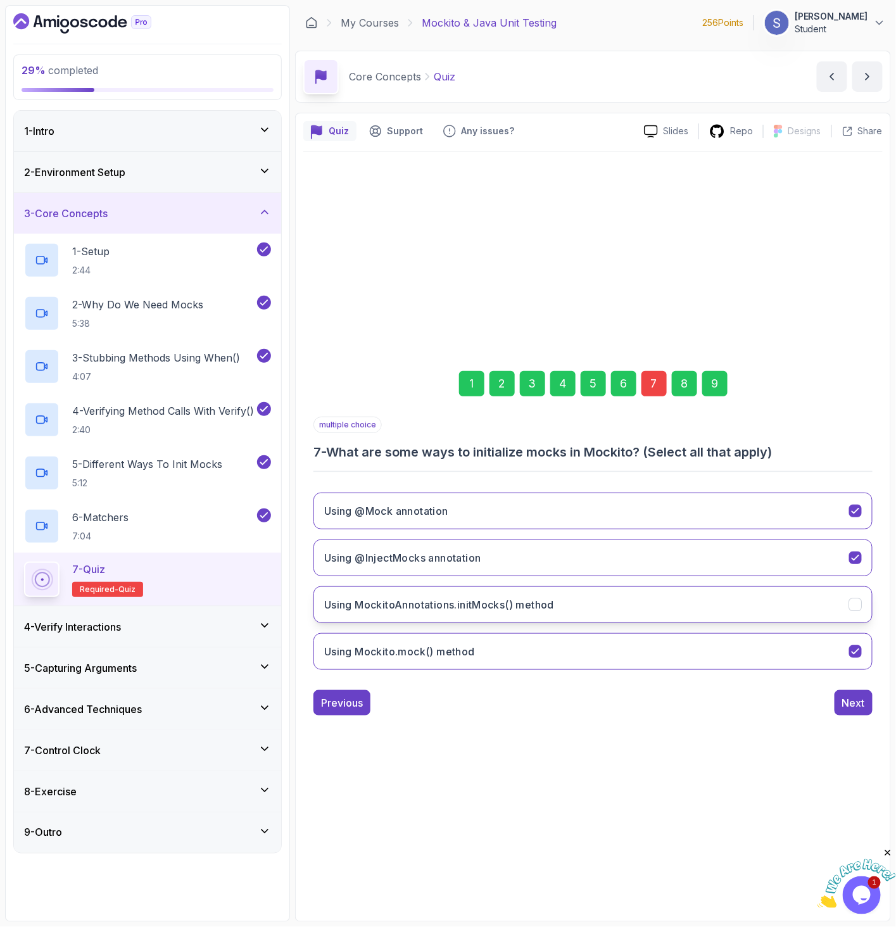
click at [651, 607] on button "Using MockitoAnnotations.initMocks() method" at bounding box center [592, 604] width 559 height 37
click at [710, 382] on div "9" at bounding box center [714, 383] width 25 height 25
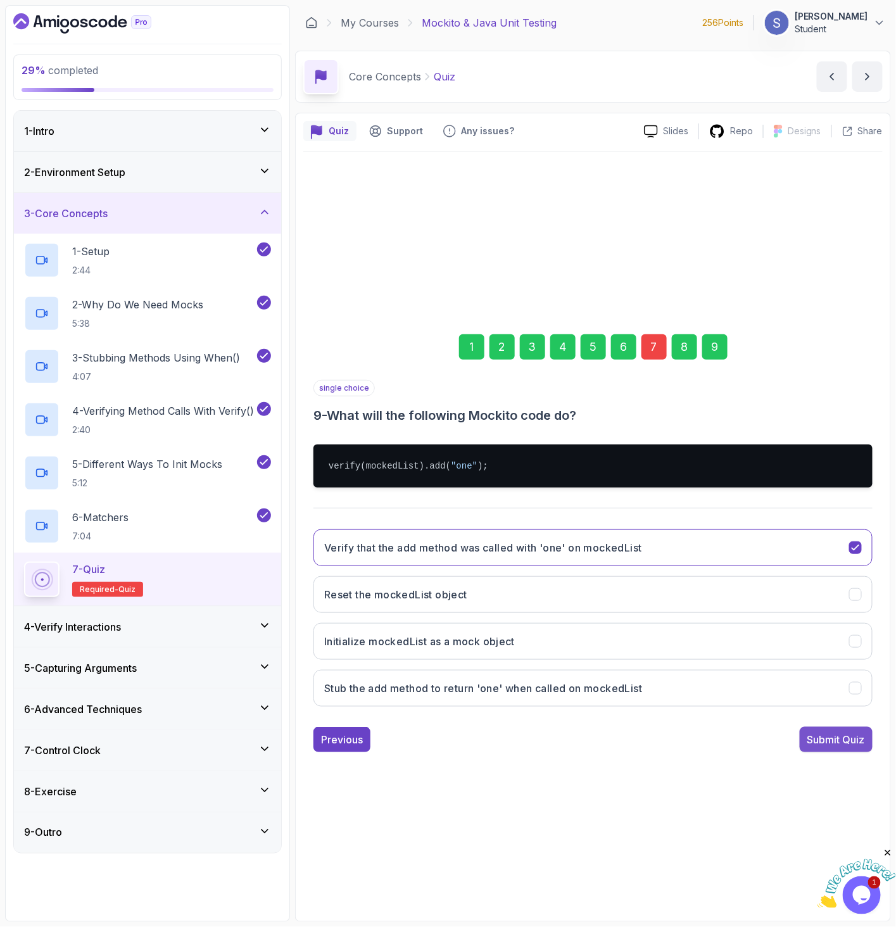
click at [845, 739] on div "Submit Quiz" at bounding box center [836, 739] width 58 height 15
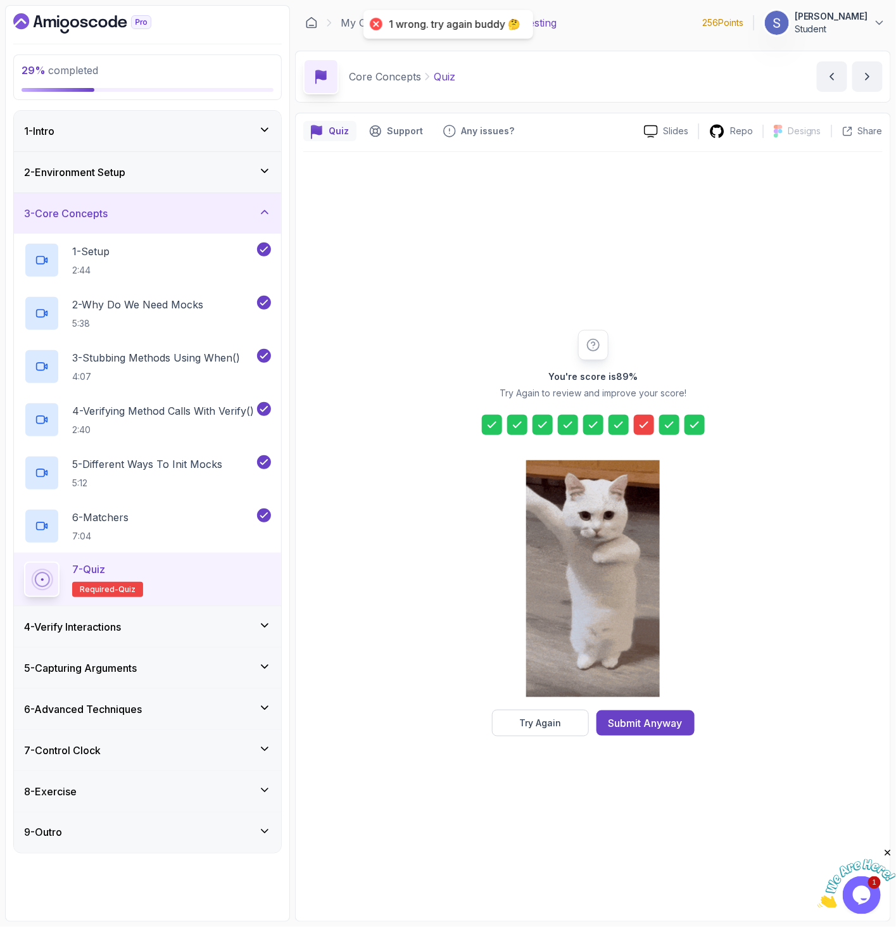
click at [639, 431] on div at bounding box center [644, 425] width 20 height 20
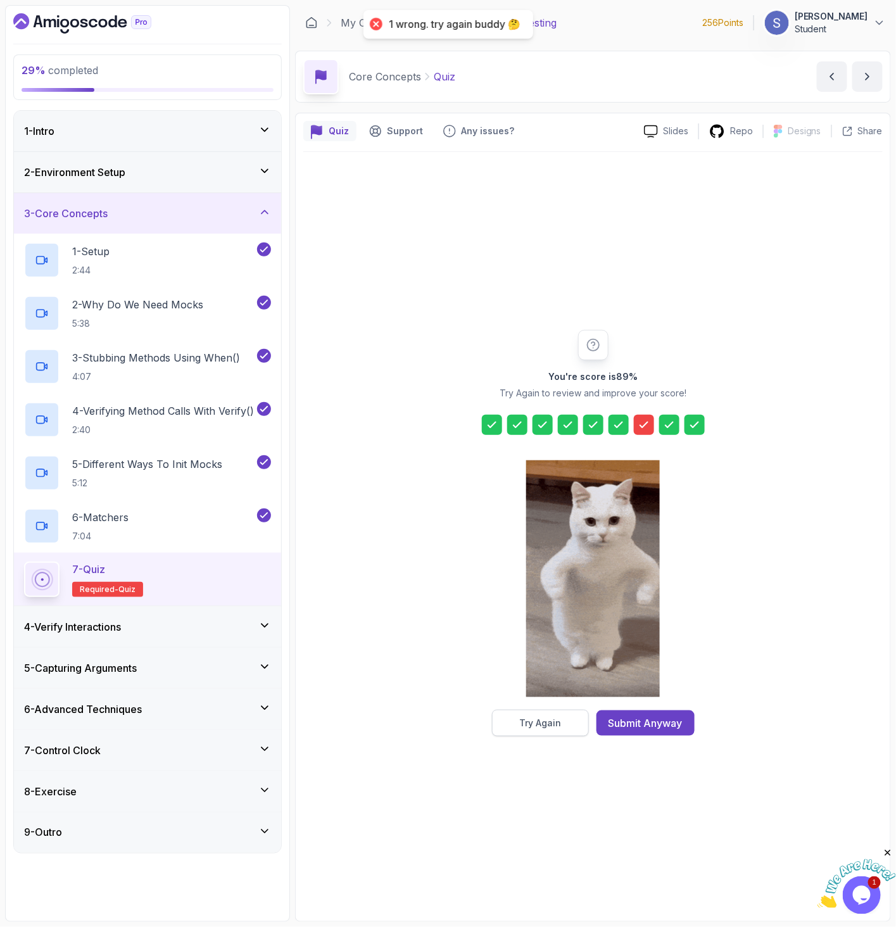
click at [530, 719] on div "Try Again" at bounding box center [540, 722] width 42 height 13
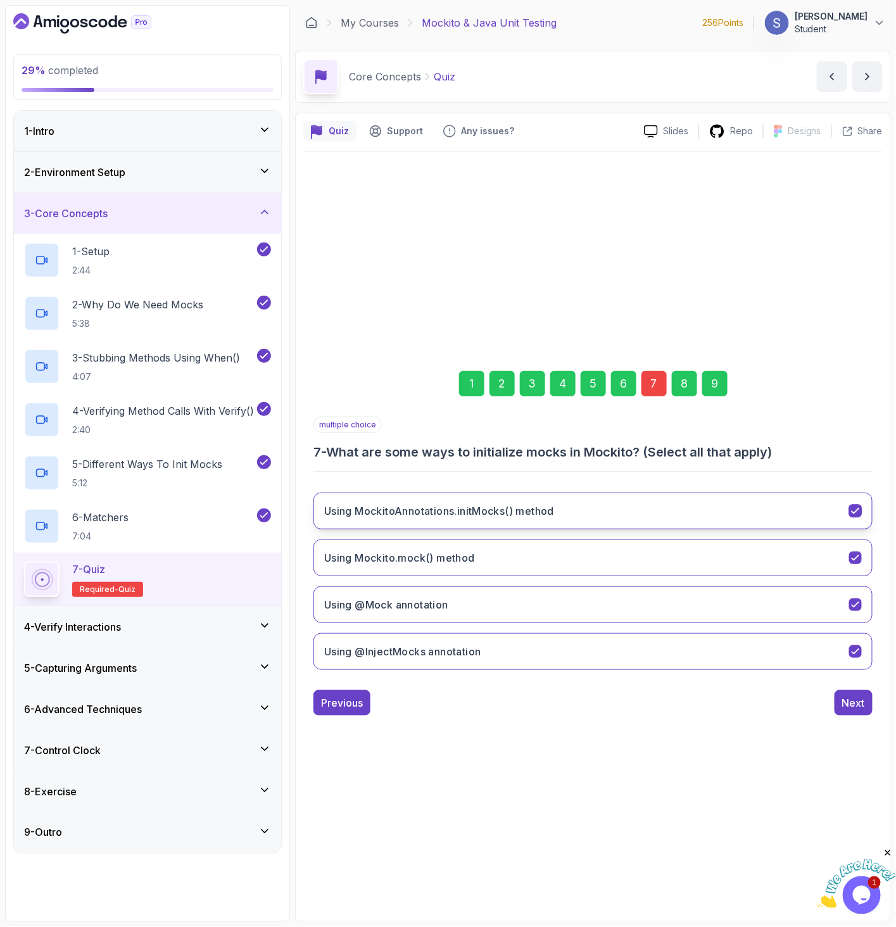
click at [482, 515] on h3 "Using MockitoAnnotations.initMocks() method" at bounding box center [439, 510] width 230 height 15
click at [439, 563] on h3 "Using Mockito.mock() method" at bounding box center [399, 557] width 151 height 15
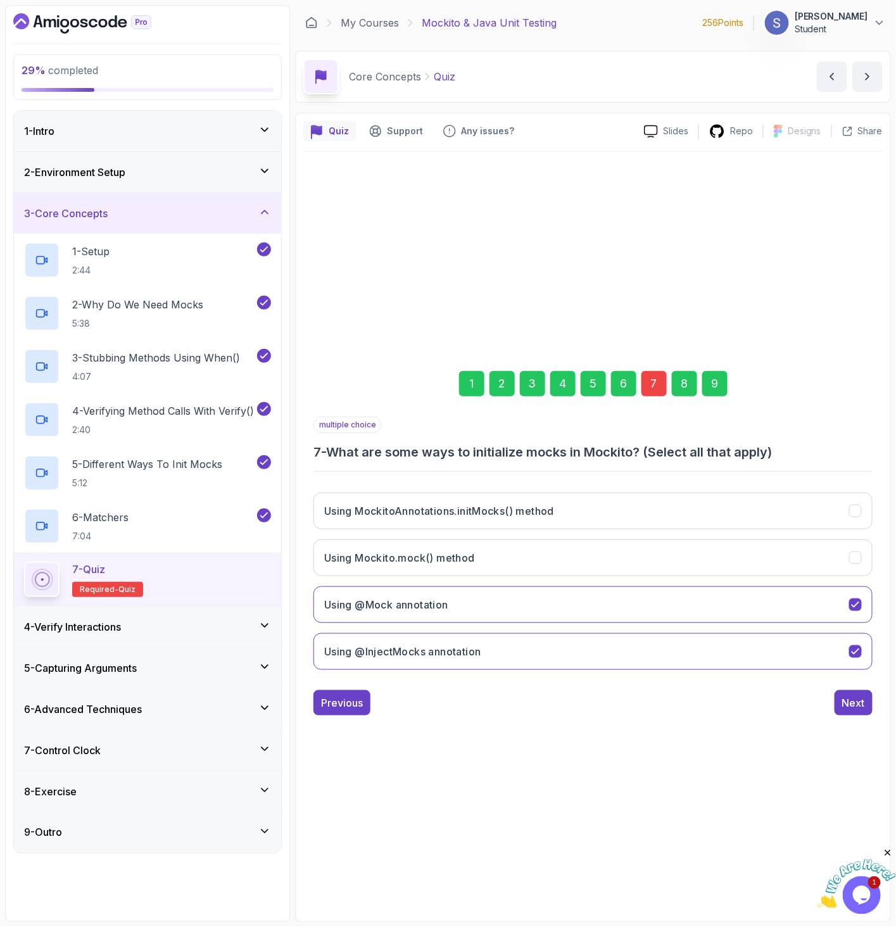
click at [716, 383] on div "9" at bounding box center [714, 383] width 25 height 25
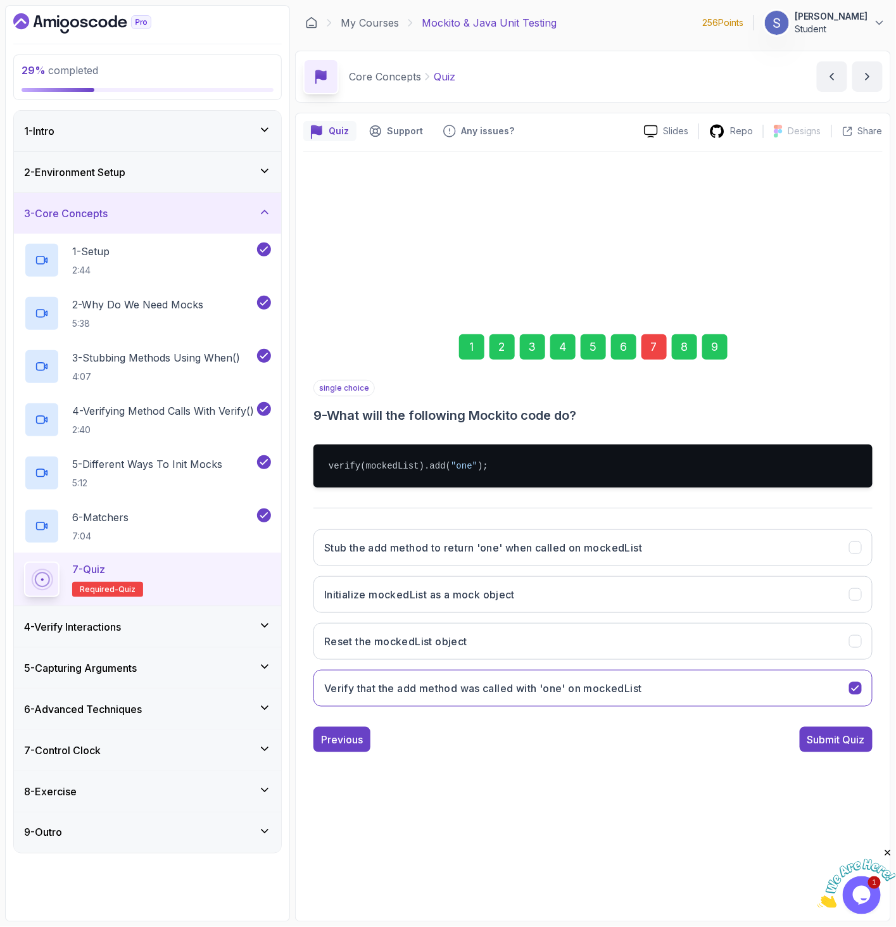
click at [853, 750] on button "Submit Quiz" at bounding box center [835, 739] width 73 height 25
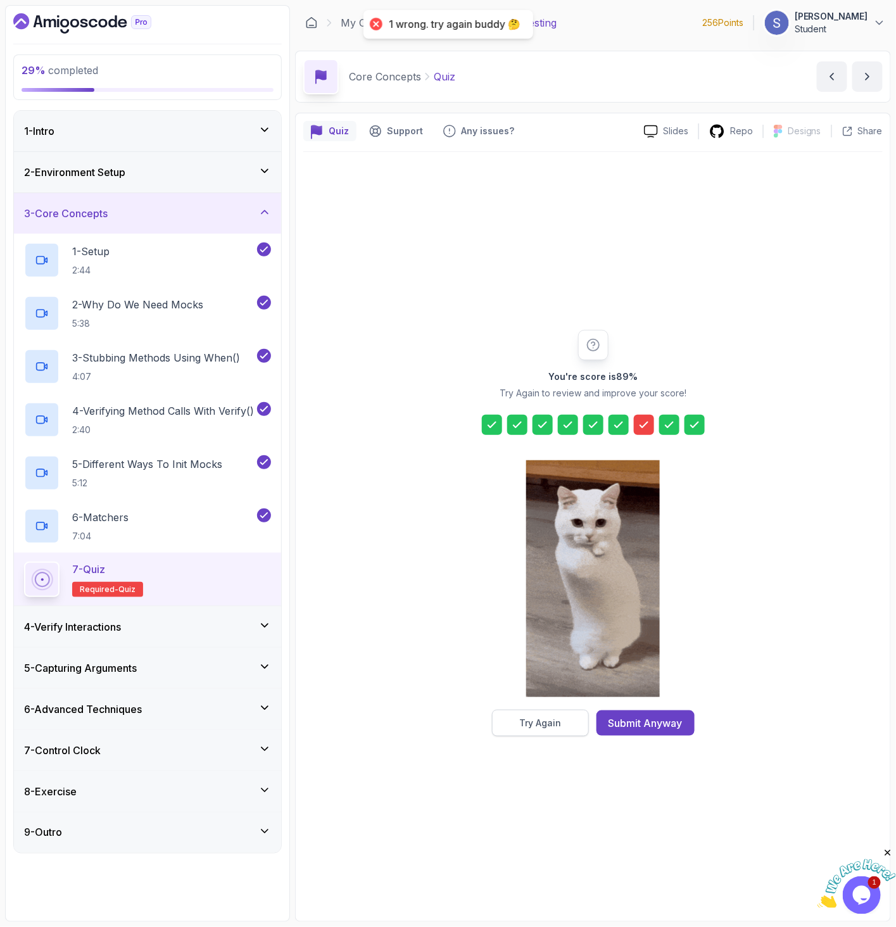
click at [549, 716] on div "Try Again" at bounding box center [540, 722] width 42 height 13
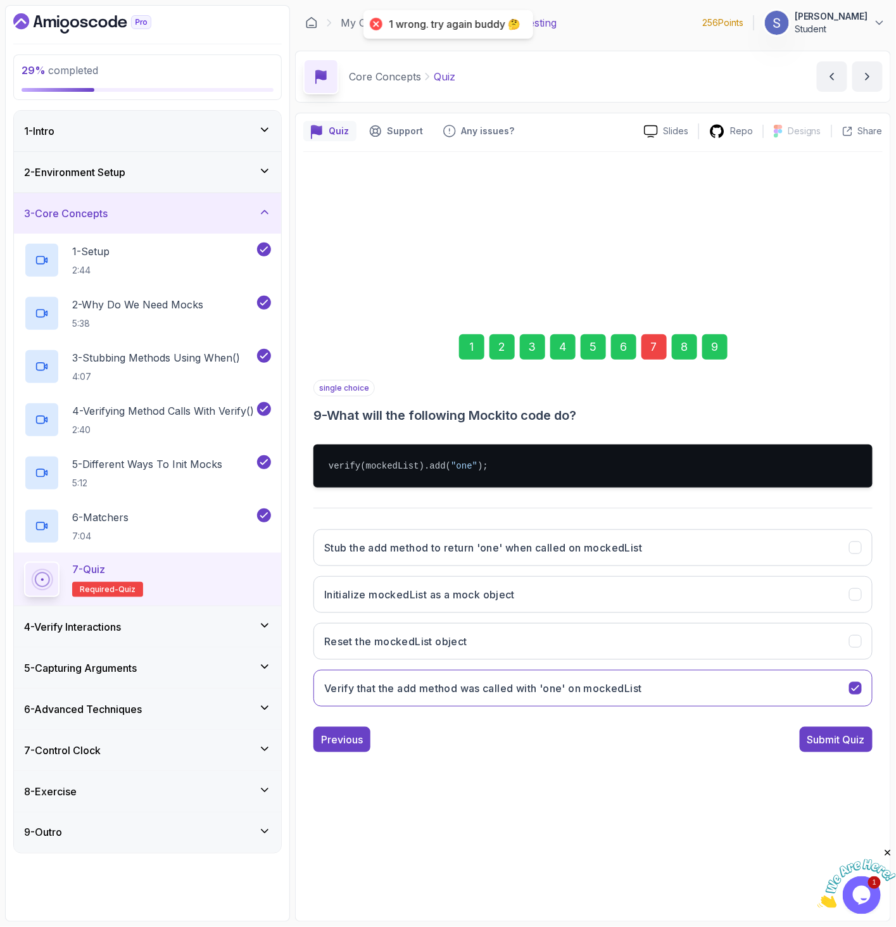
click at [646, 348] on div "7" at bounding box center [653, 346] width 25 height 25
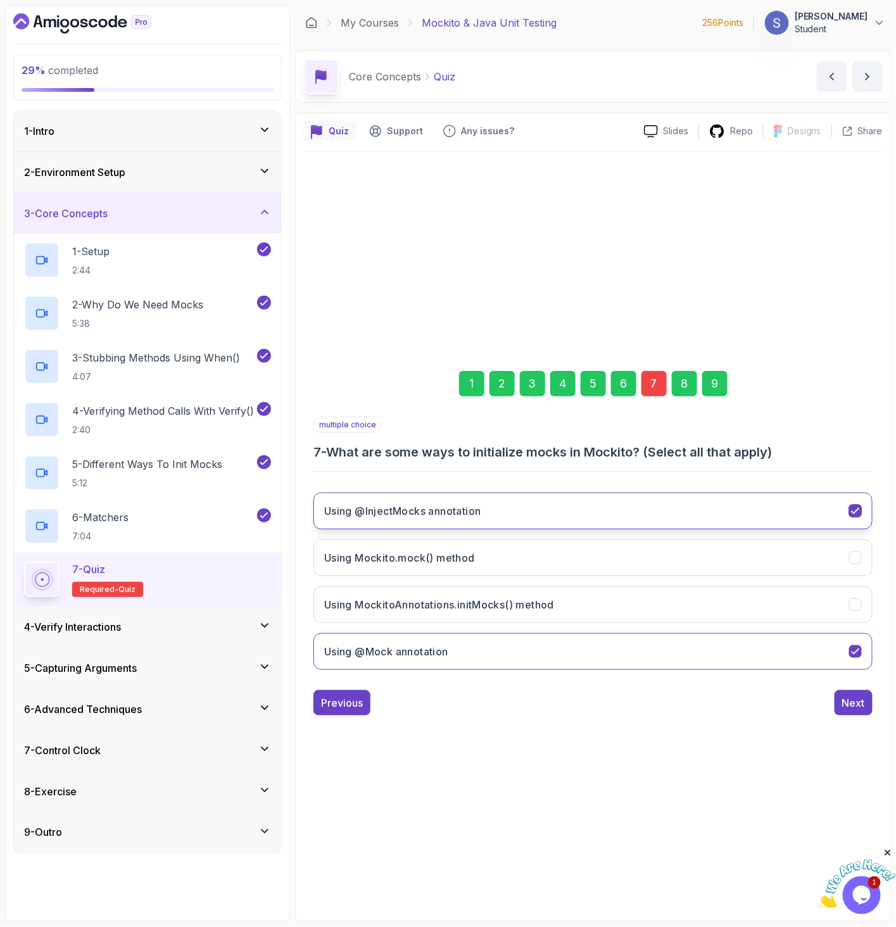
click at [480, 520] on button "Using @InjectMocks annotation" at bounding box center [592, 510] width 559 height 37
click at [482, 554] on button "Using Mockito.mock() method" at bounding box center [592, 557] width 559 height 37
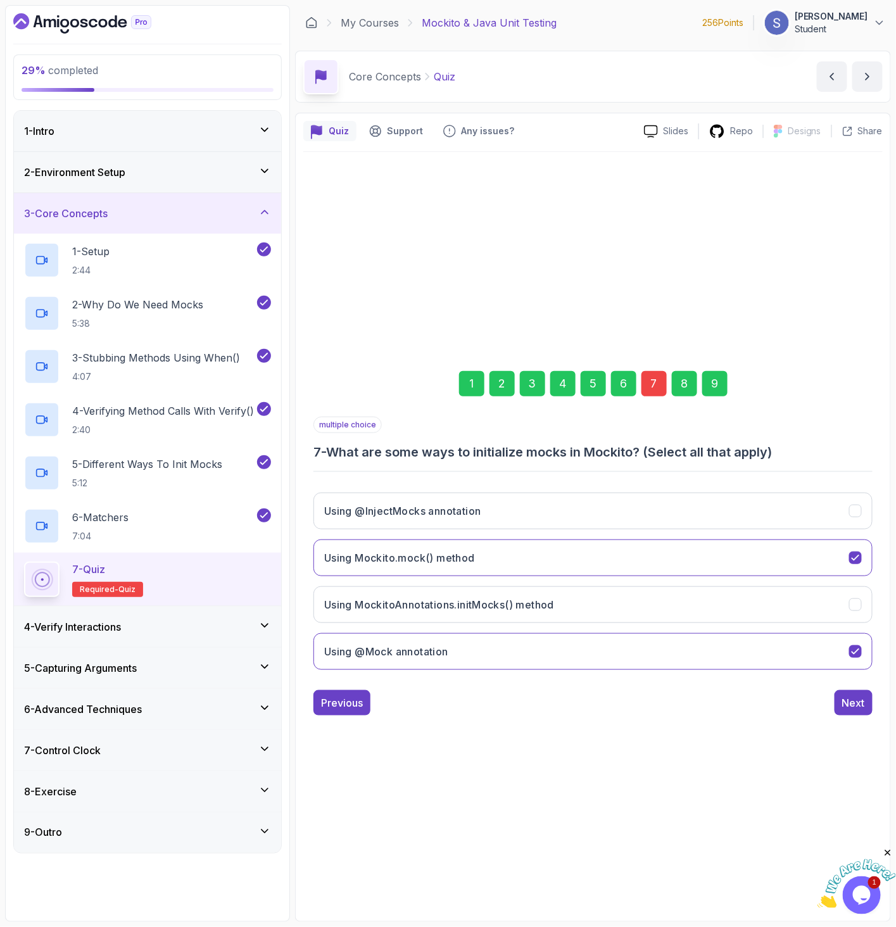
click at [707, 378] on div "9" at bounding box center [714, 383] width 25 height 25
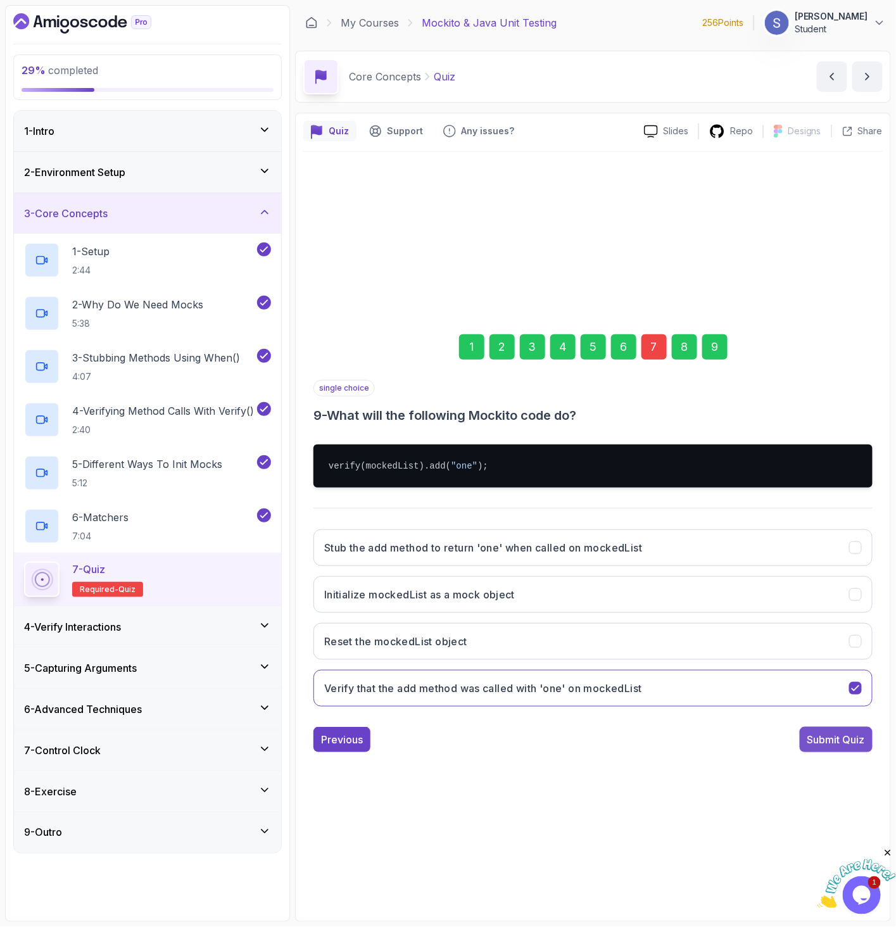
click at [854, 745] on div "Submit Quiz" at bounding box center [836, 739] width 58 height 15
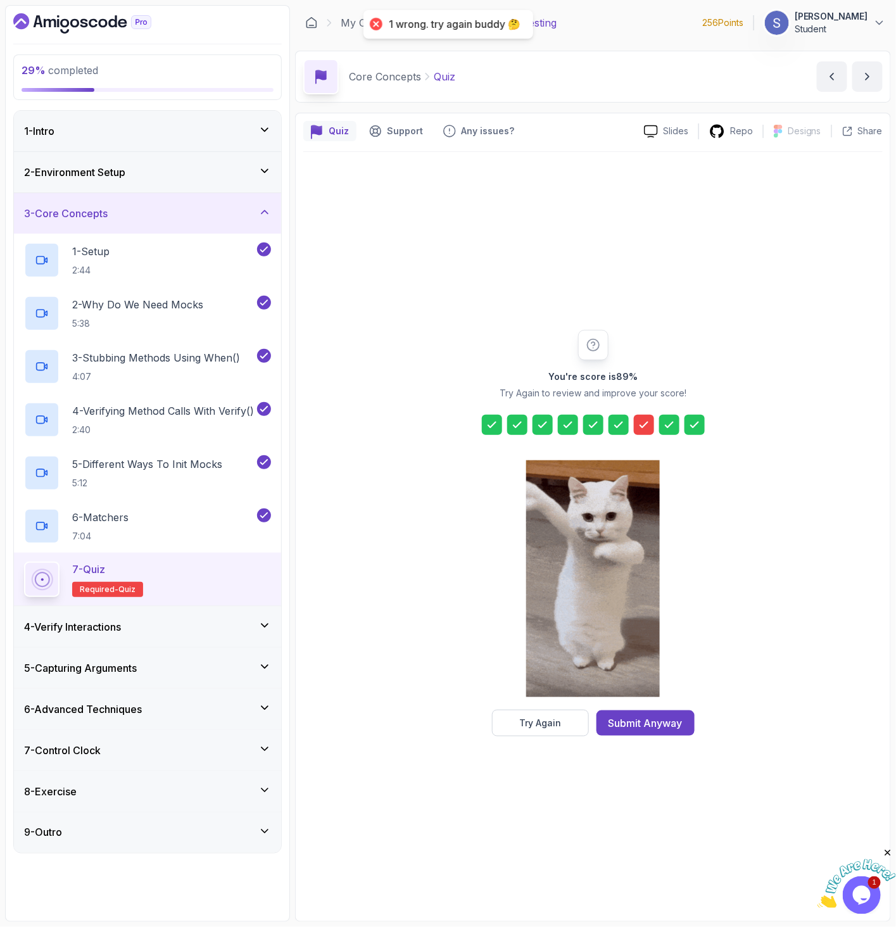
click at [639, 430] on icon at bounding box center [643, 424] width 13 height 13
click at [536, 725] on div "Try Again" at bounding box center [540, 722] width 42 height 13
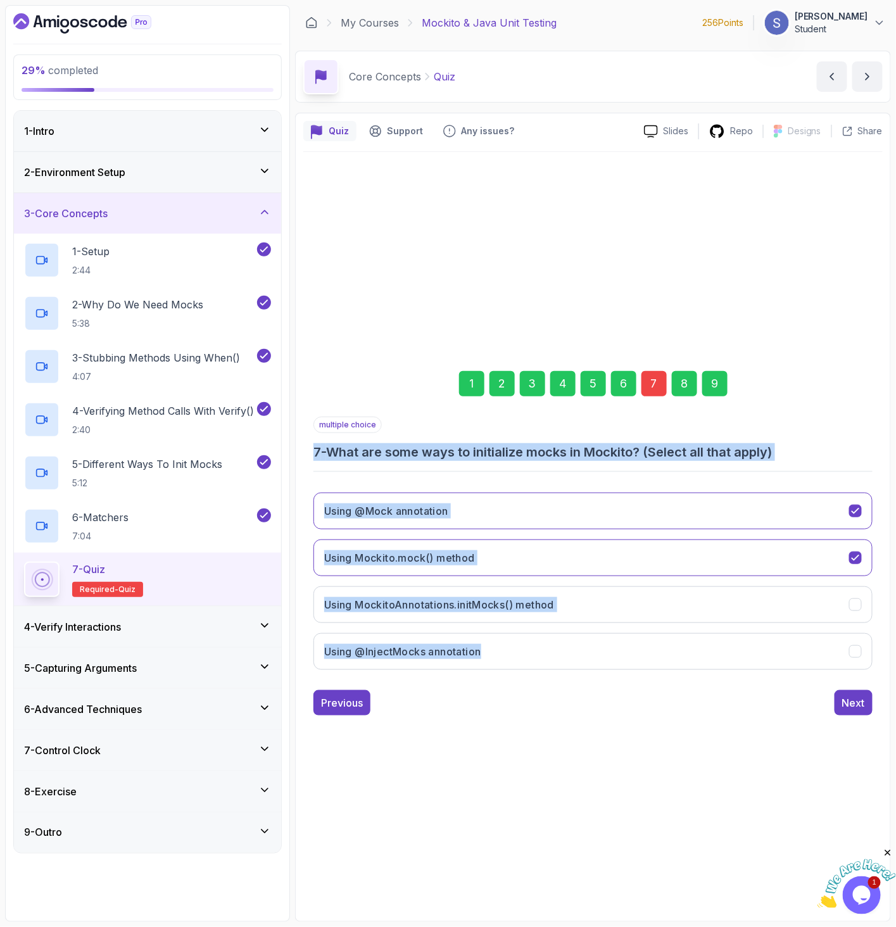
drag, startPoint x: 528, startPoint y: 677, endPoint x: 315, endPoint y: 456, distance: 307.5
click at [315, 456] on div "multiple choice 7 - What are some ways to initialize mocks in Mockito? (Select …" at bounding box center [592, 547] width 559 height 263
copy div "7 - What are some ways to initialize mocks in [GEOGRAPHIC_DATA]? (Select all th…"
click at [442, 488] on div "Using @Mock annotation Using Mockito.mock() method Using MockitoAnnotations.ini…" at bounding box center [592, 580] width 559 height 197
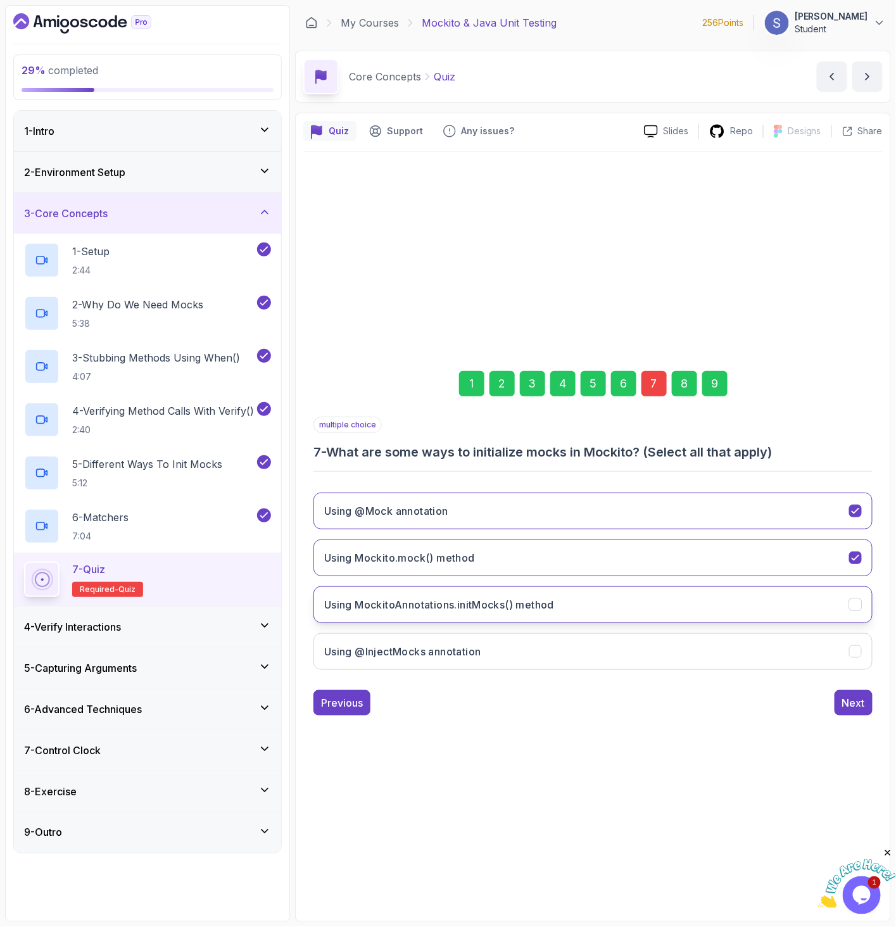
click at [480, 597] on h3 "Using MockitoAnnotations.initMocks() method" at bounding box center [439, 604] width 230 height 15
click at [854, 698] on div "Next" at bounding box center [853, 702] width 23 height 15
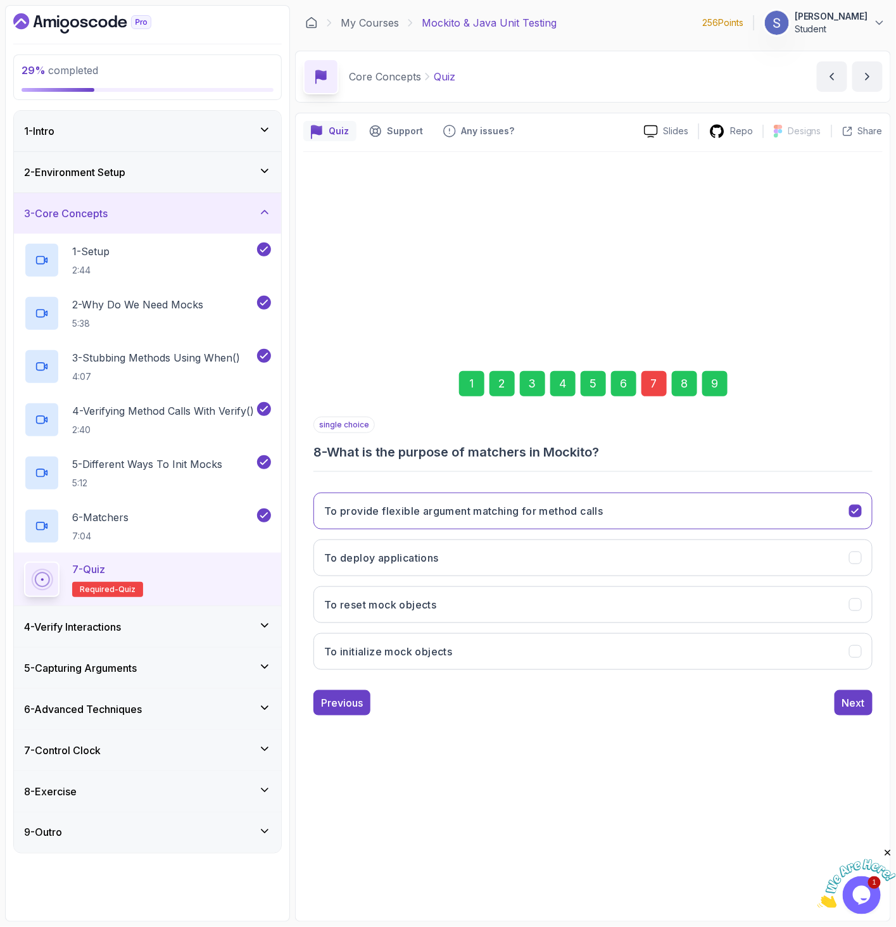
click at [715, 402] on div "1 2 3 4 5 6 7 8 9" at bounding box center [592, 384] width 559 height 66
click at [714, 387] on div "9" at bounding box center [714, 383] width 25 height 25
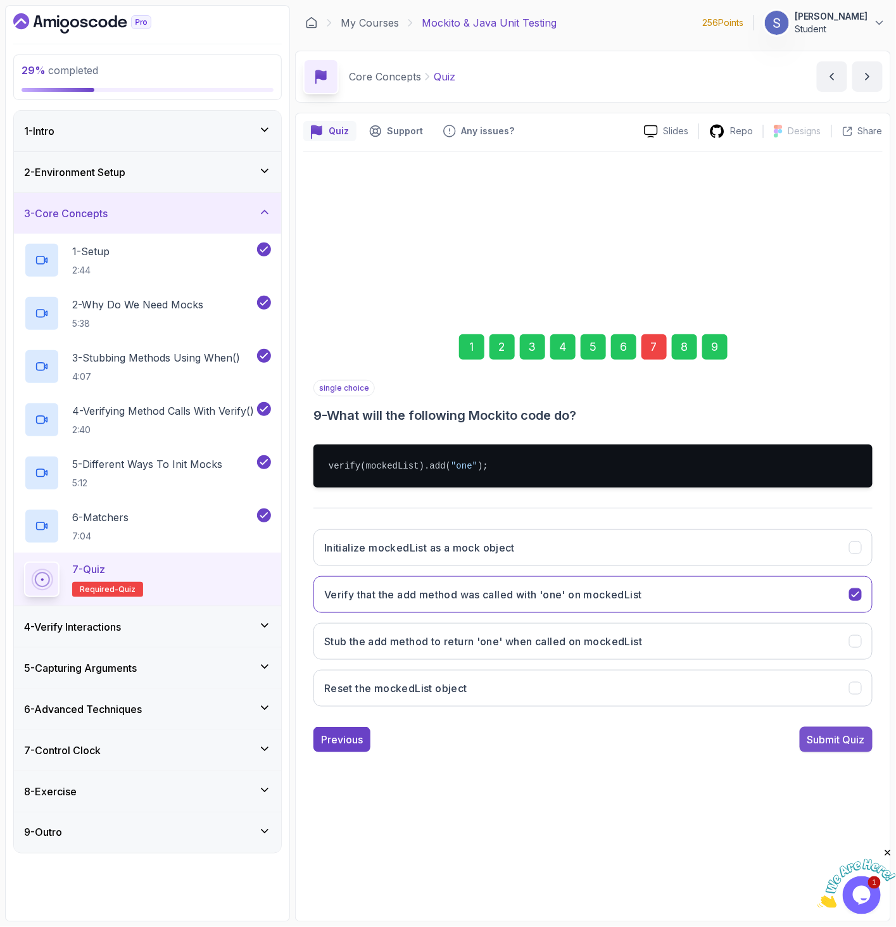
click at [865, 732] on button "Submit Quiz" at bounding box center [835, 739] width 73 height 25
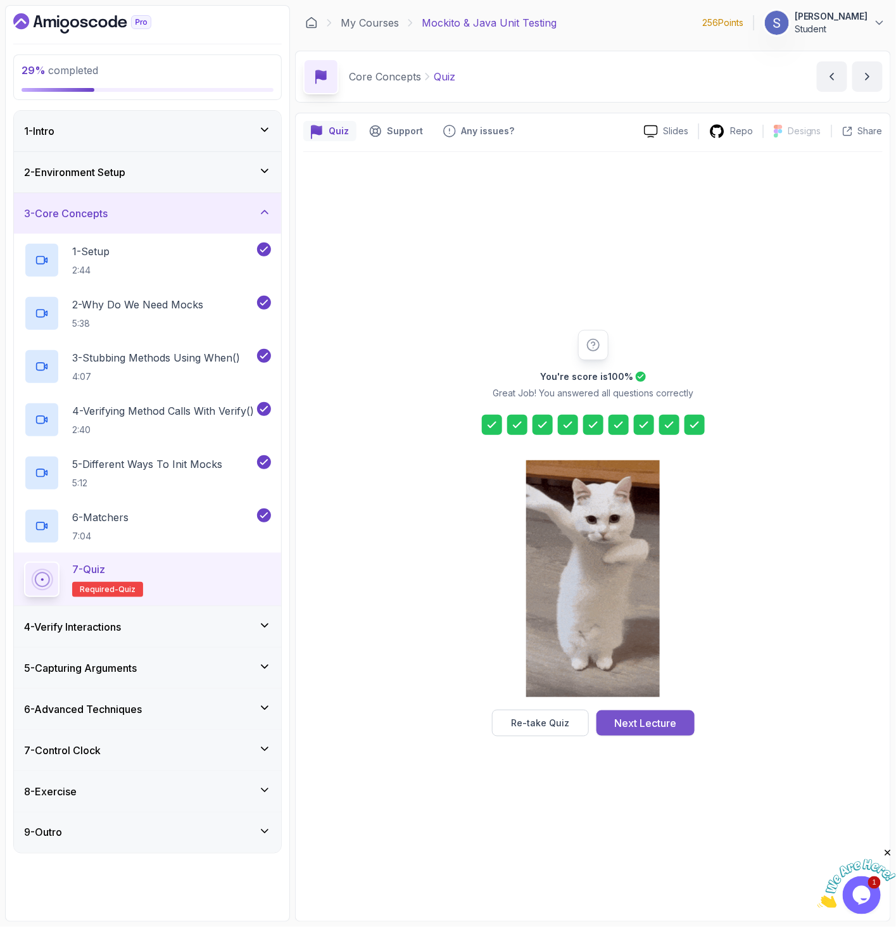
click at [657, 718] on div "Next Lecture" at bounding box center [645, 722] width 62 height 15
